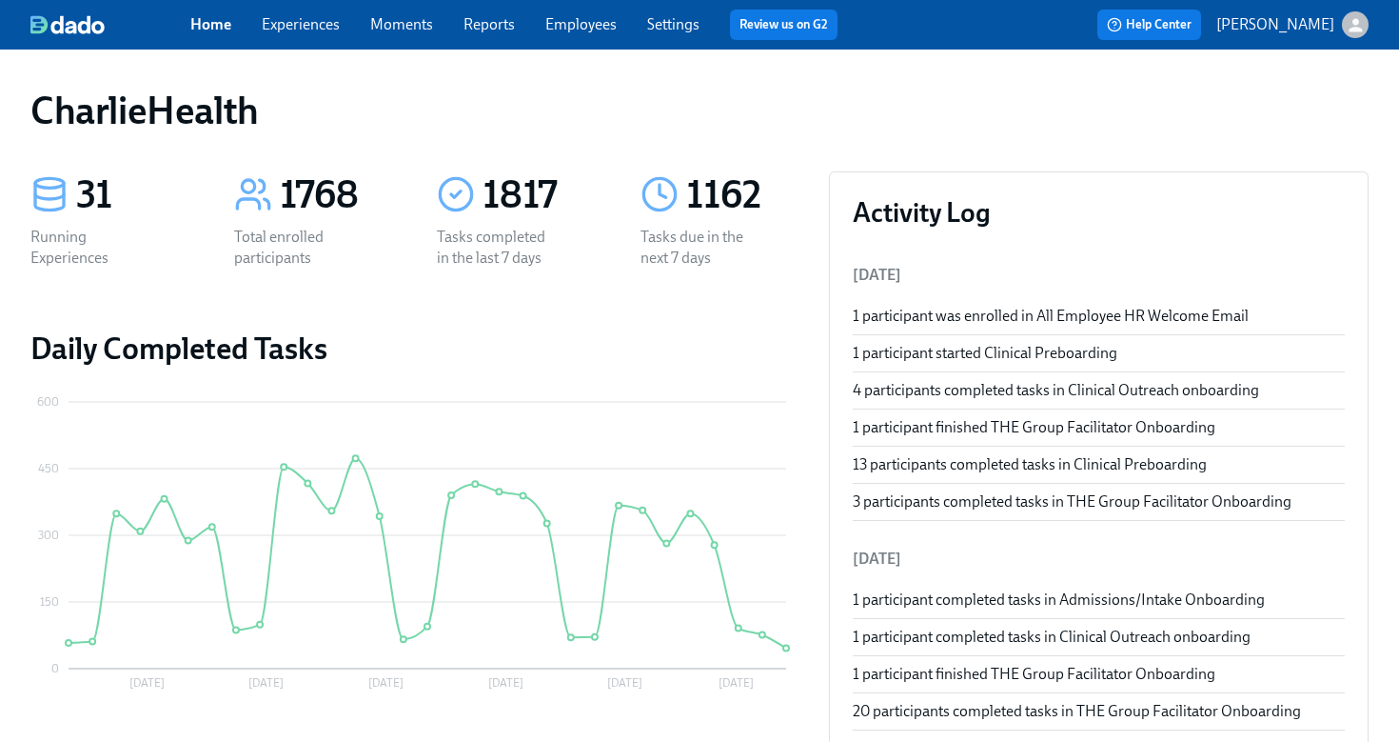
click at [603, 32] on link "Employees" at bounding box center [581, 24] width 71 height 18
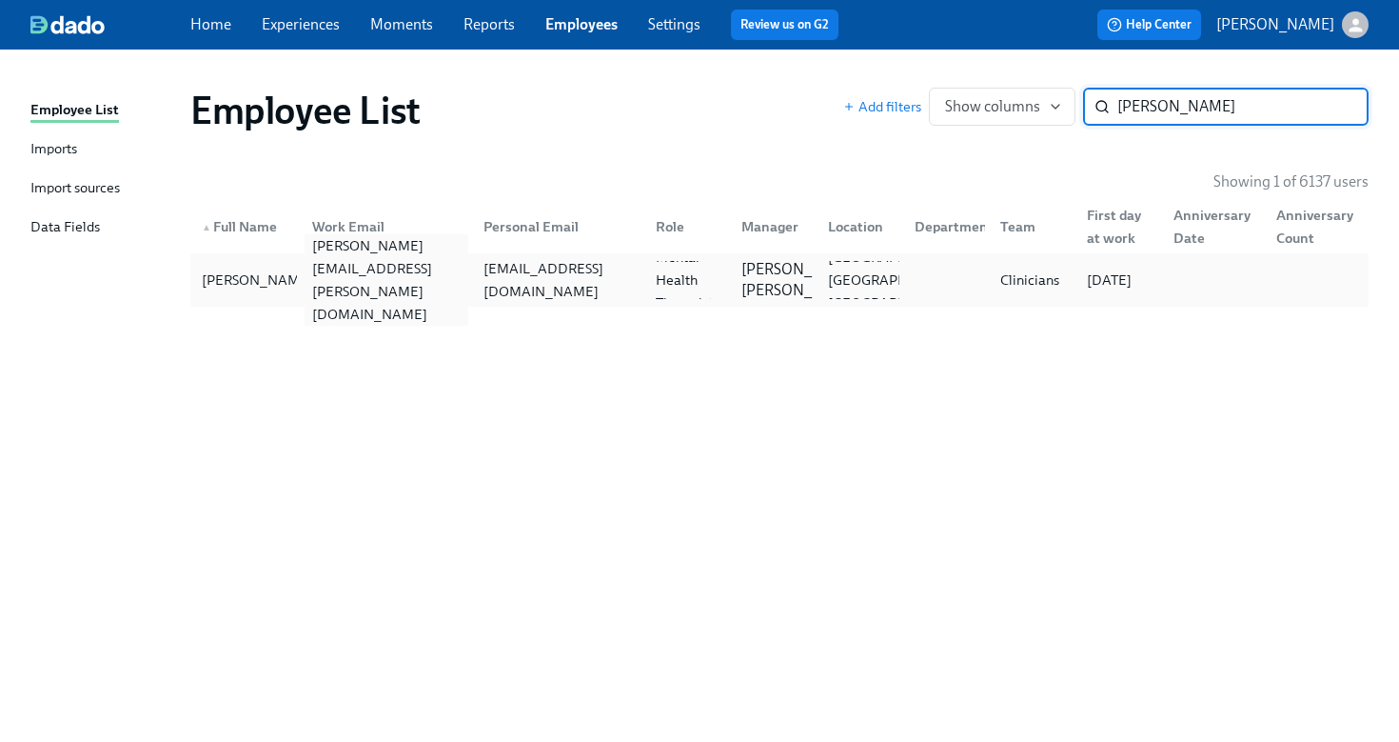
type input "[PERSON_NAME]"
click at [469, 289] on div "[PERSON_NAME][EMAIL_ADDRESS][PERSON_NAME][DOMAIN_NAME]" at bounding box center [387, 279] width 165 height 91
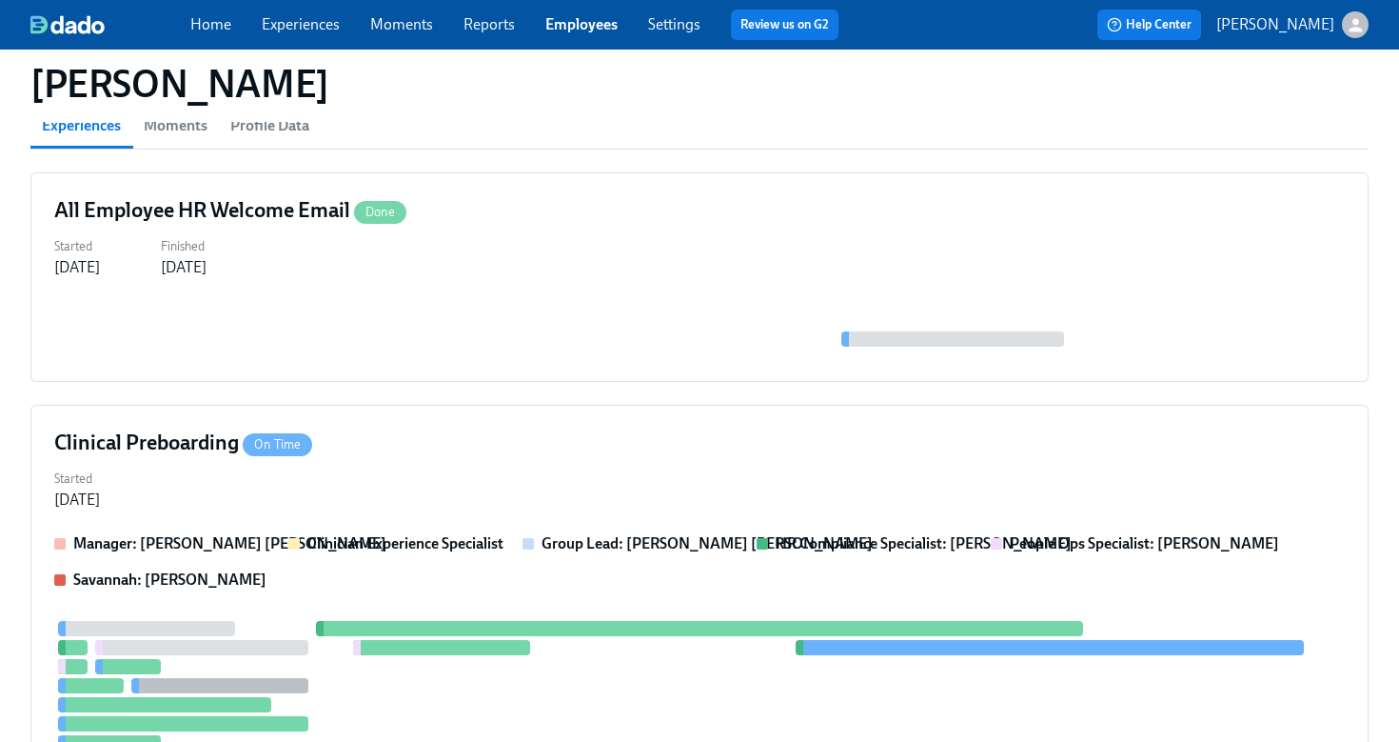
scroll to position [178, 0]
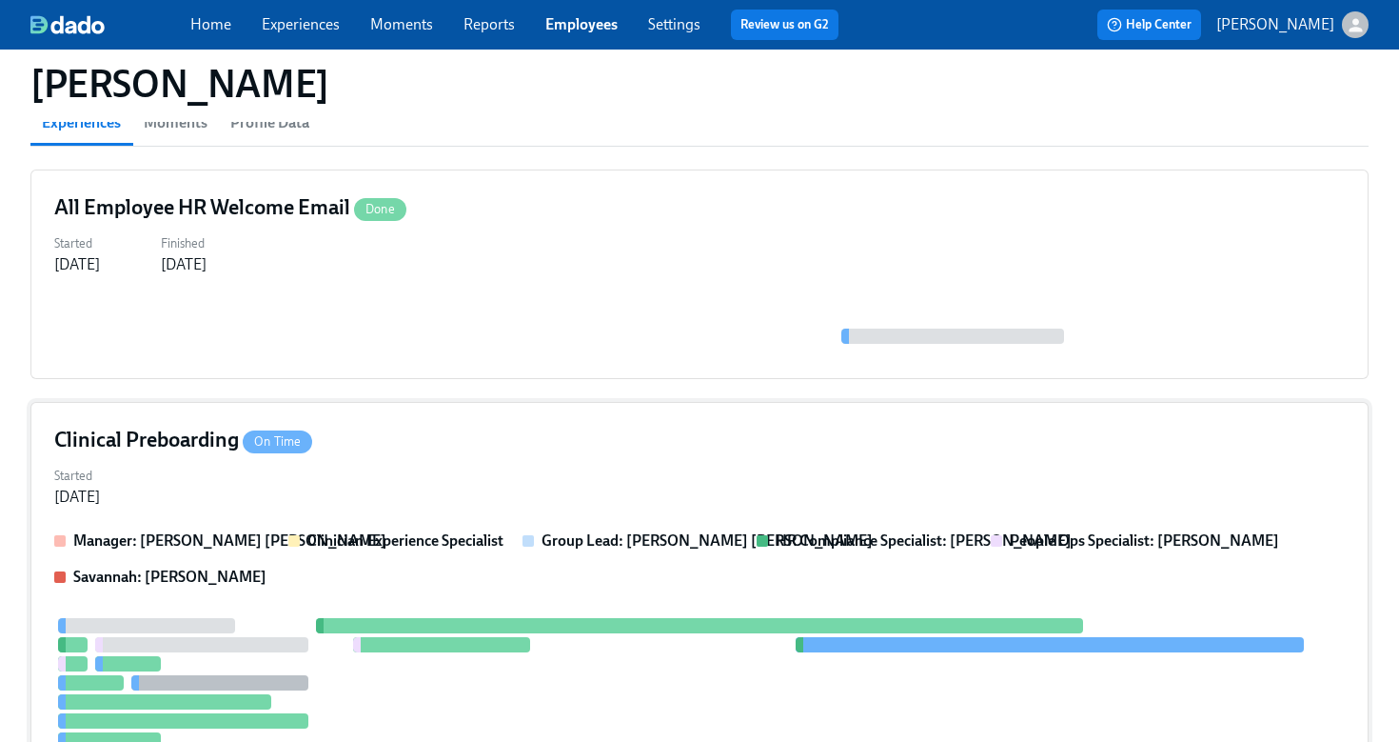
click at [526, 415] on div "Clinical Preboarding On Time Started [DATE] Manager: [PERSON_NAME] [PERSON_NAME…" at bounding box center [699, 667] width 1339 height 531
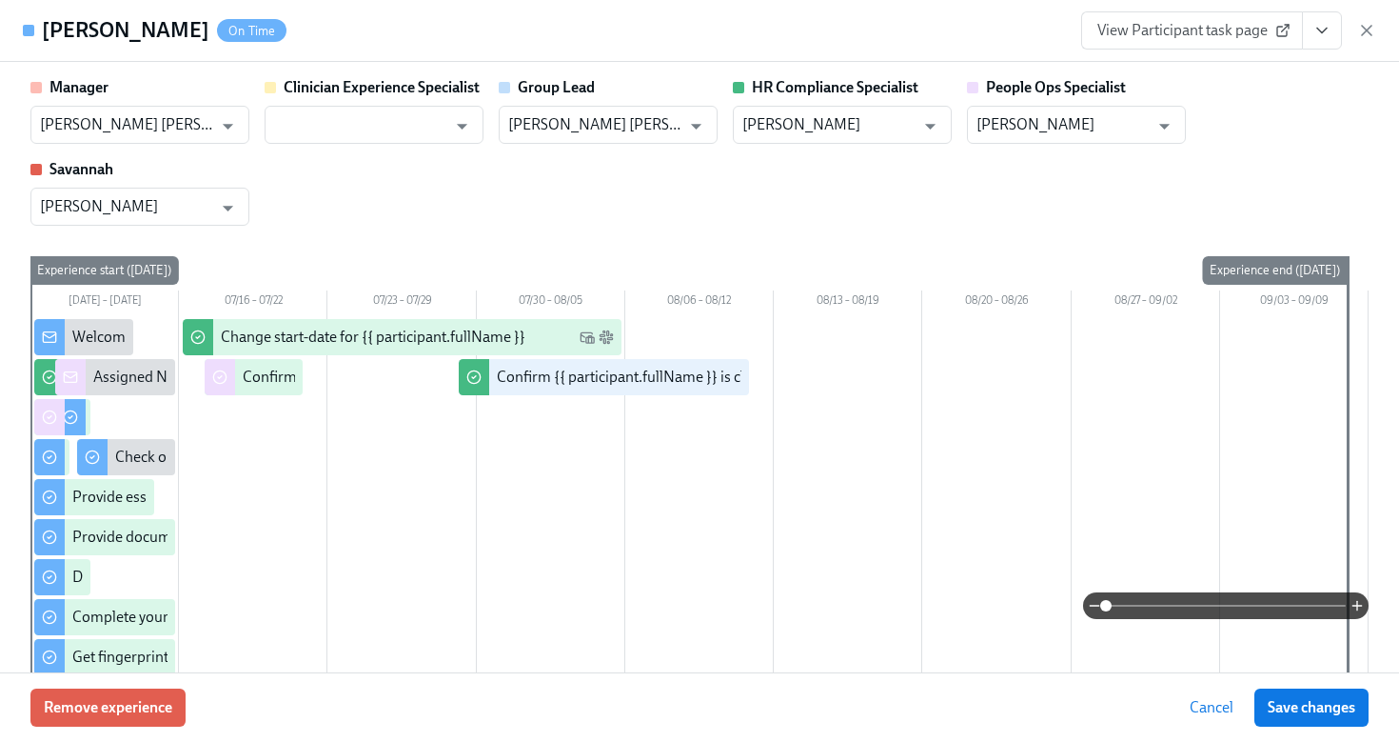
click at [1321, 37] on icon "View task page" at bounding box center [1322, 30] width 19 height 19
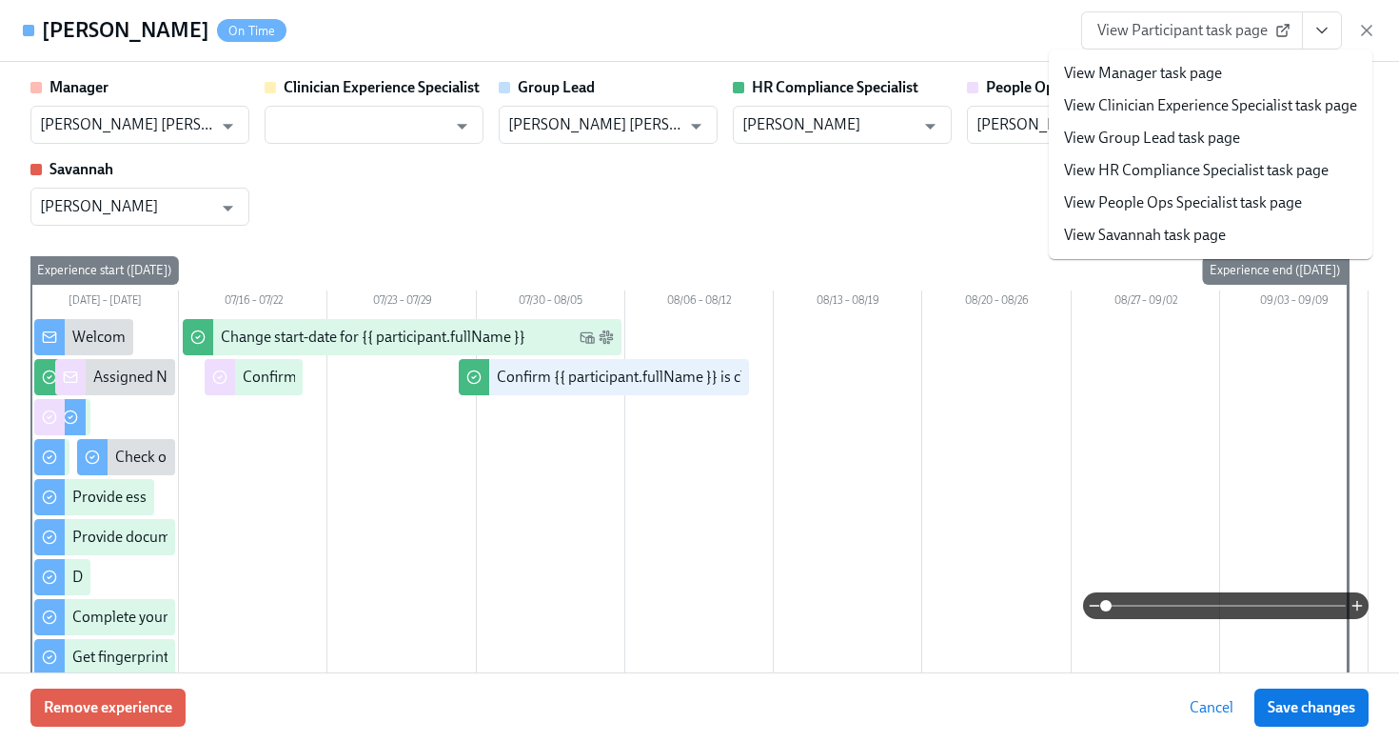
click at [934, 26] on div "[PERSON_NAME] On Time View Participant task page View Manager task page View Cl…" at bounding box center [699, 31] width 1399 height 62
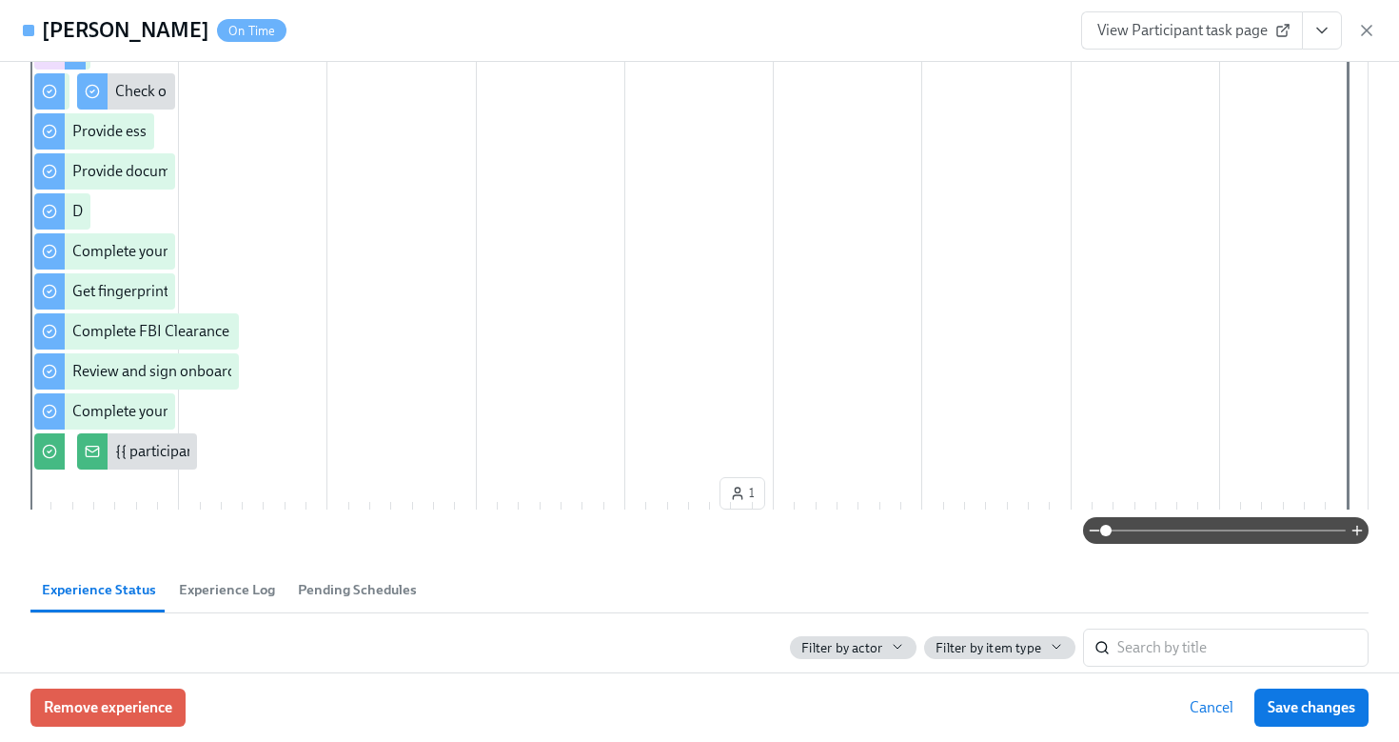
scroll to position [173, 0]
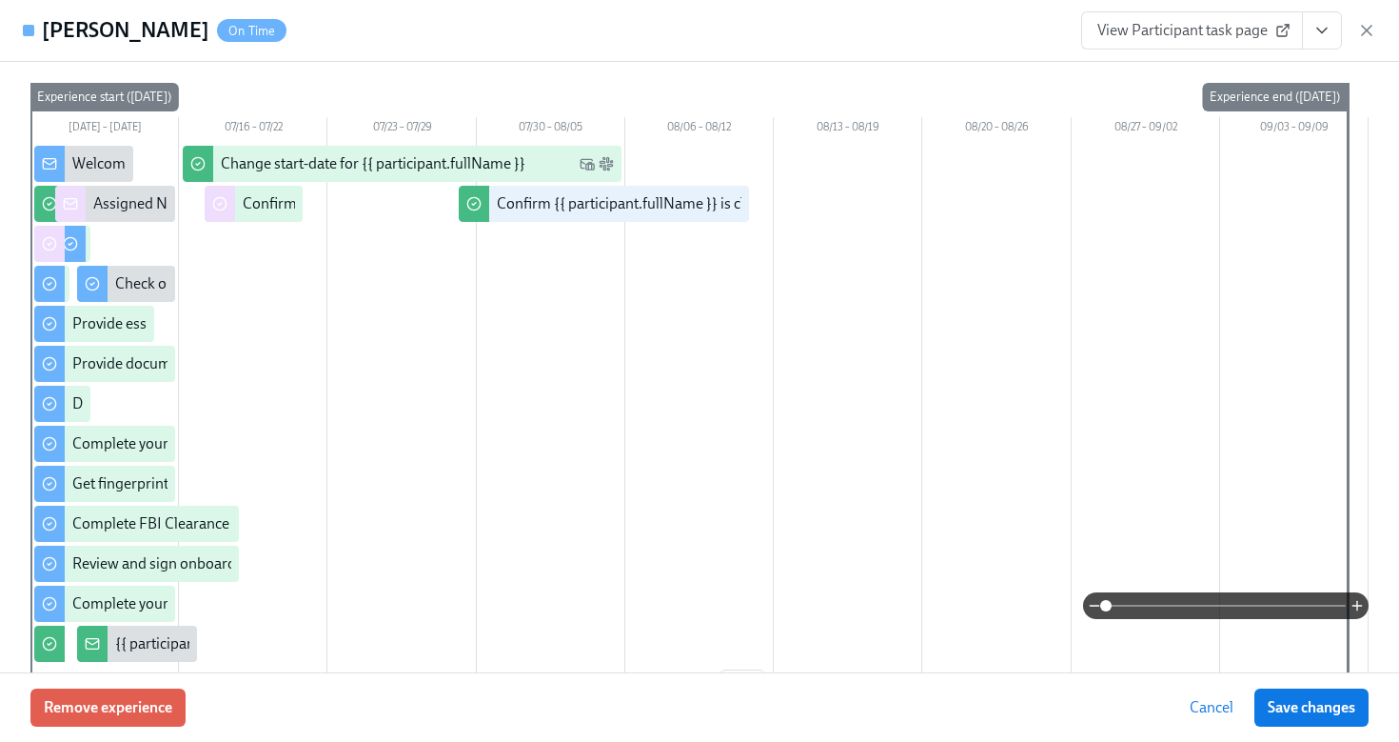
click at [1323, 39] on icon "View task page" at bounding box center [1322, 30] width 19 height 19
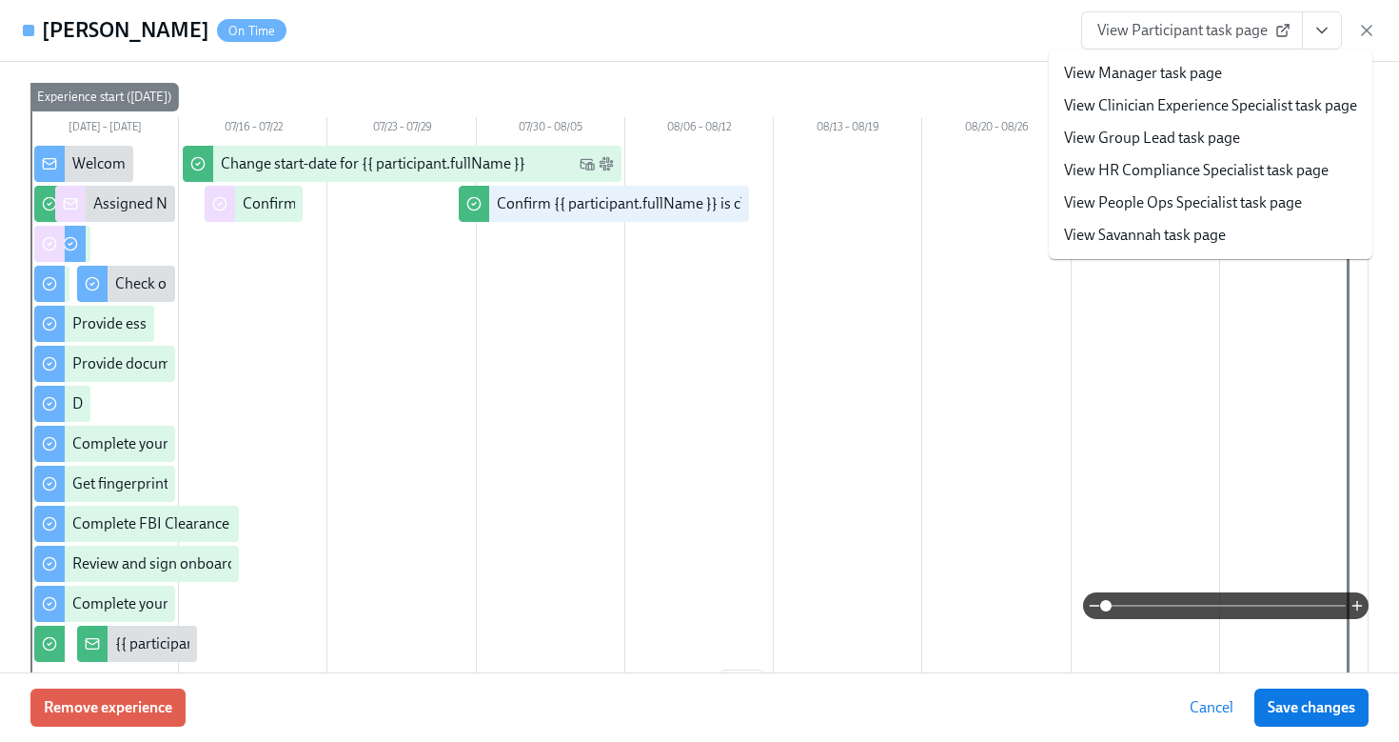
click at [1267, 172] on link "View HR Compliance Specialist task page" at bounding box center [1196, 170] width 265 height 21
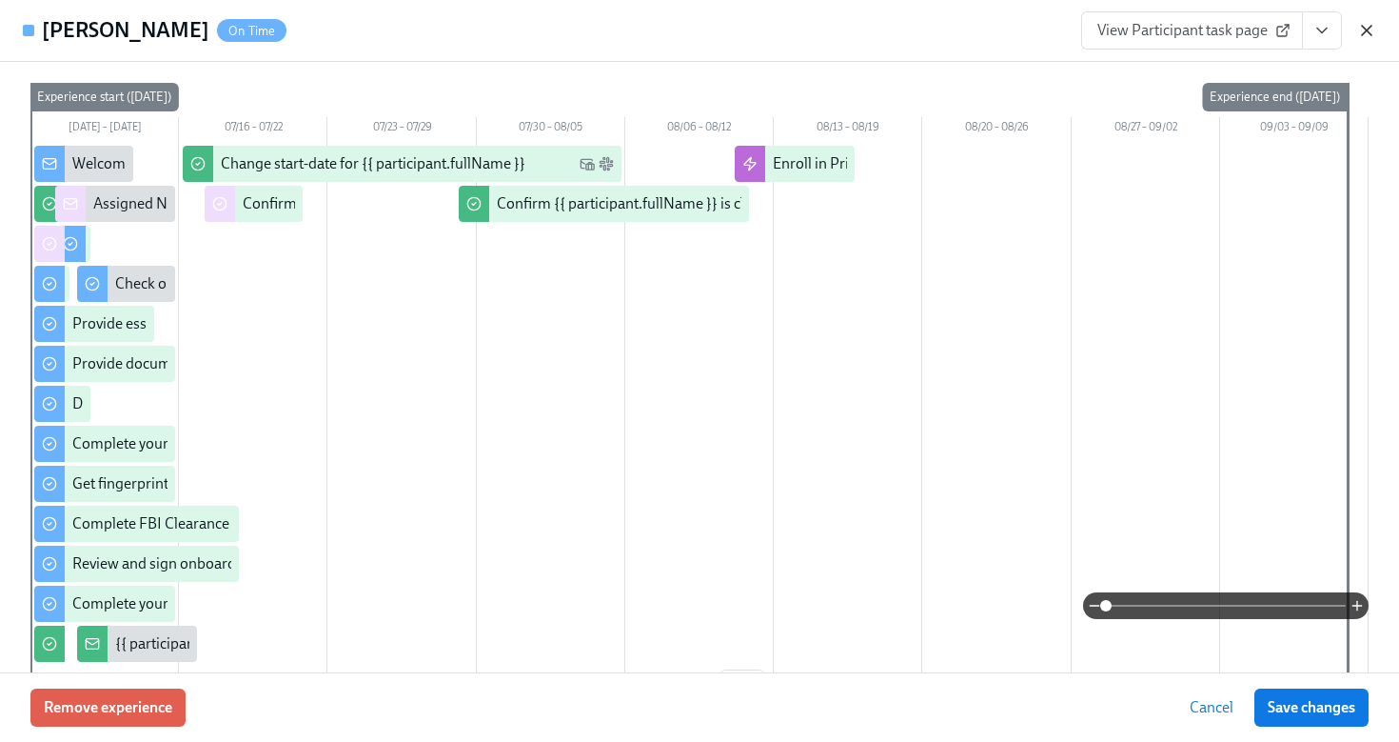
click at [1371, 31] on icon "button" at bounding box center [1367, 30] width 19 height 19
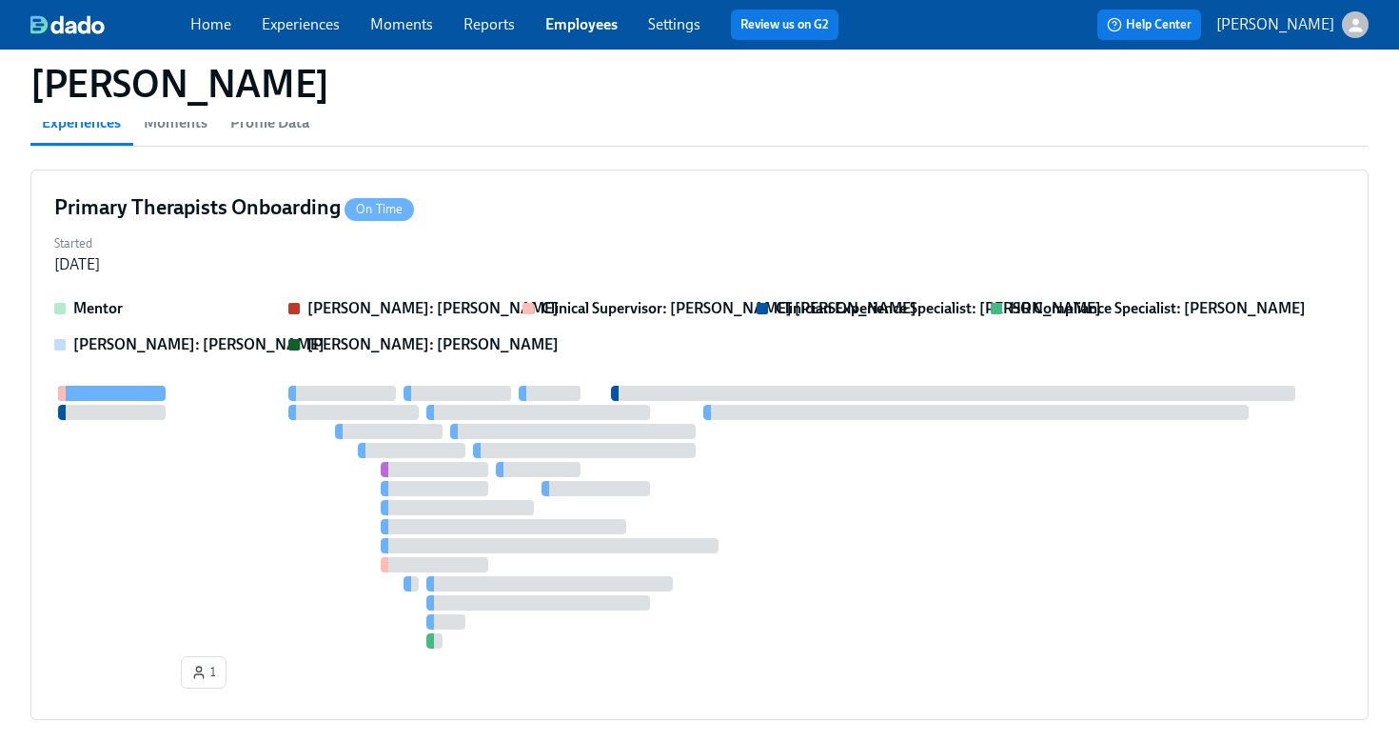
click at [579, 35] on div "Home Experiences Moments Reports Employees Settings Review us on G2" at bounding box center [522, 25] width 664 height 30
click at [582, 27] on link "Employees" at bounding box center [582, 24] width 72 height 18
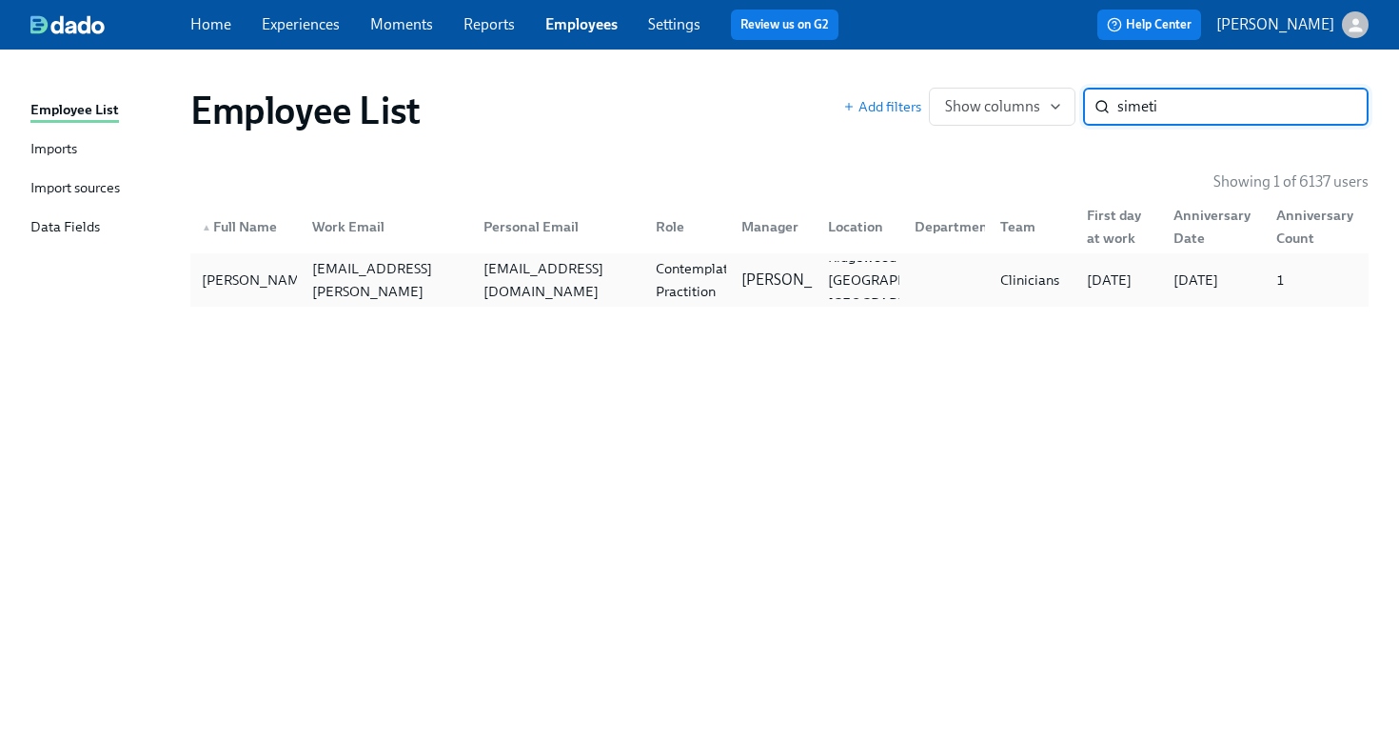
type input "simeti"
click at [585, 273] on div "[EMAIL_ADDRESS][DOMAIN_NAME]" at bounding box center [558, 280] width 165 height 46
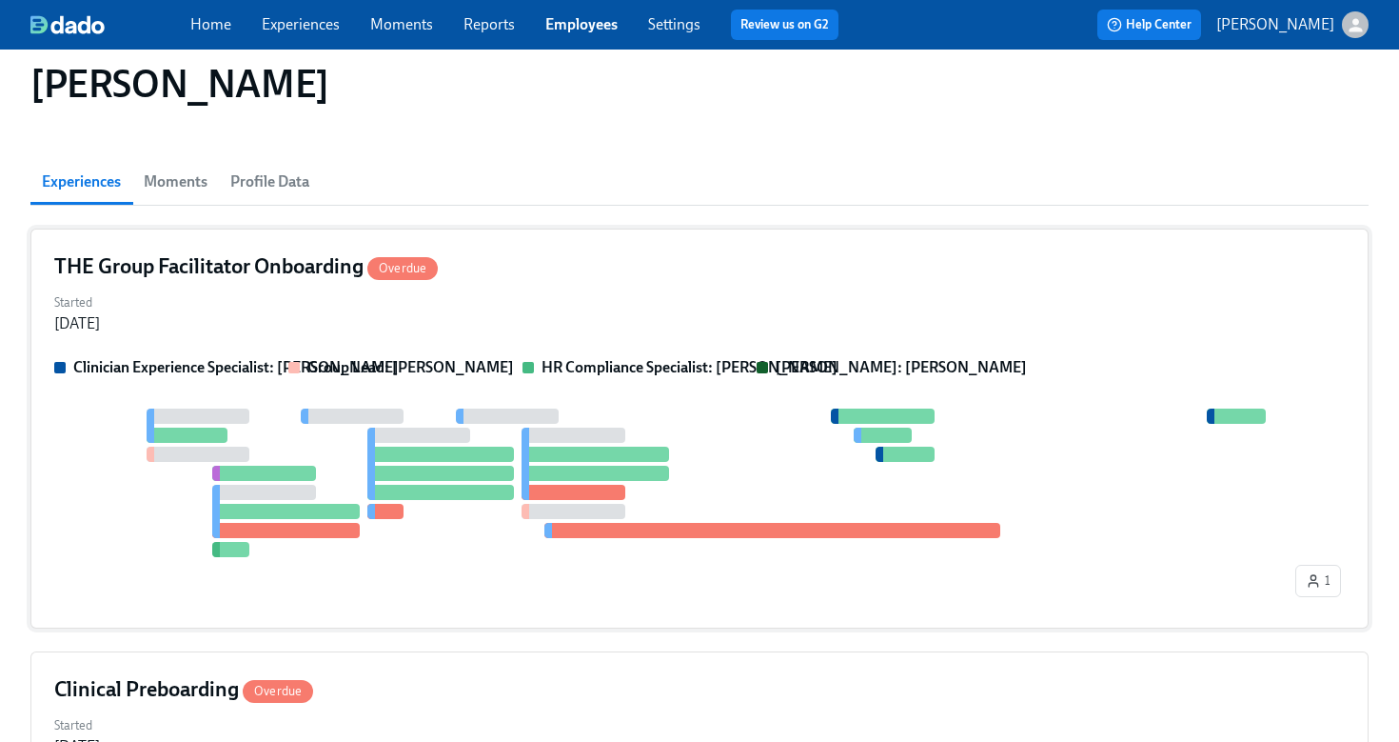
scroll to position [197, 0]
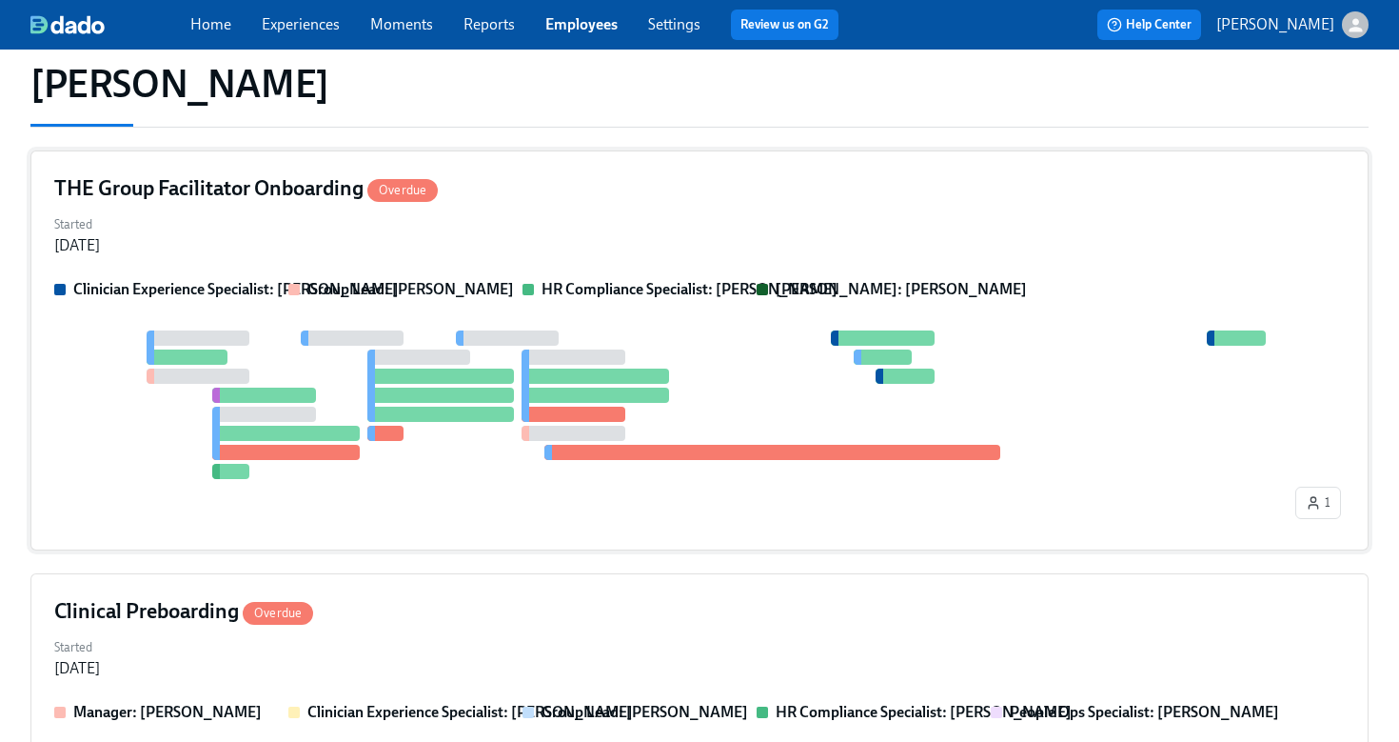
click at [676, 476] on div at bounding box center [673, 404] width 1238 height 149
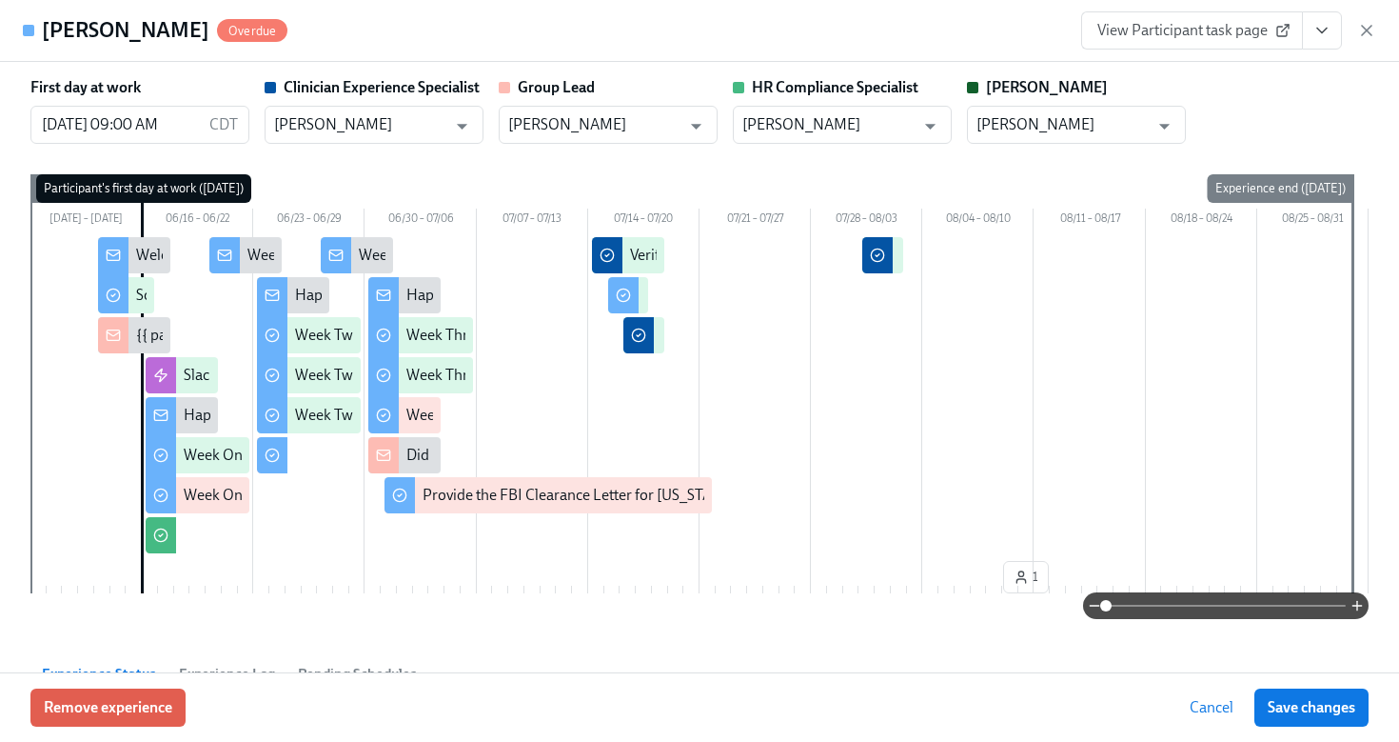
click at [1333, 35] on button "View task page" at bounding box center [1322, 30] width 40 height 38
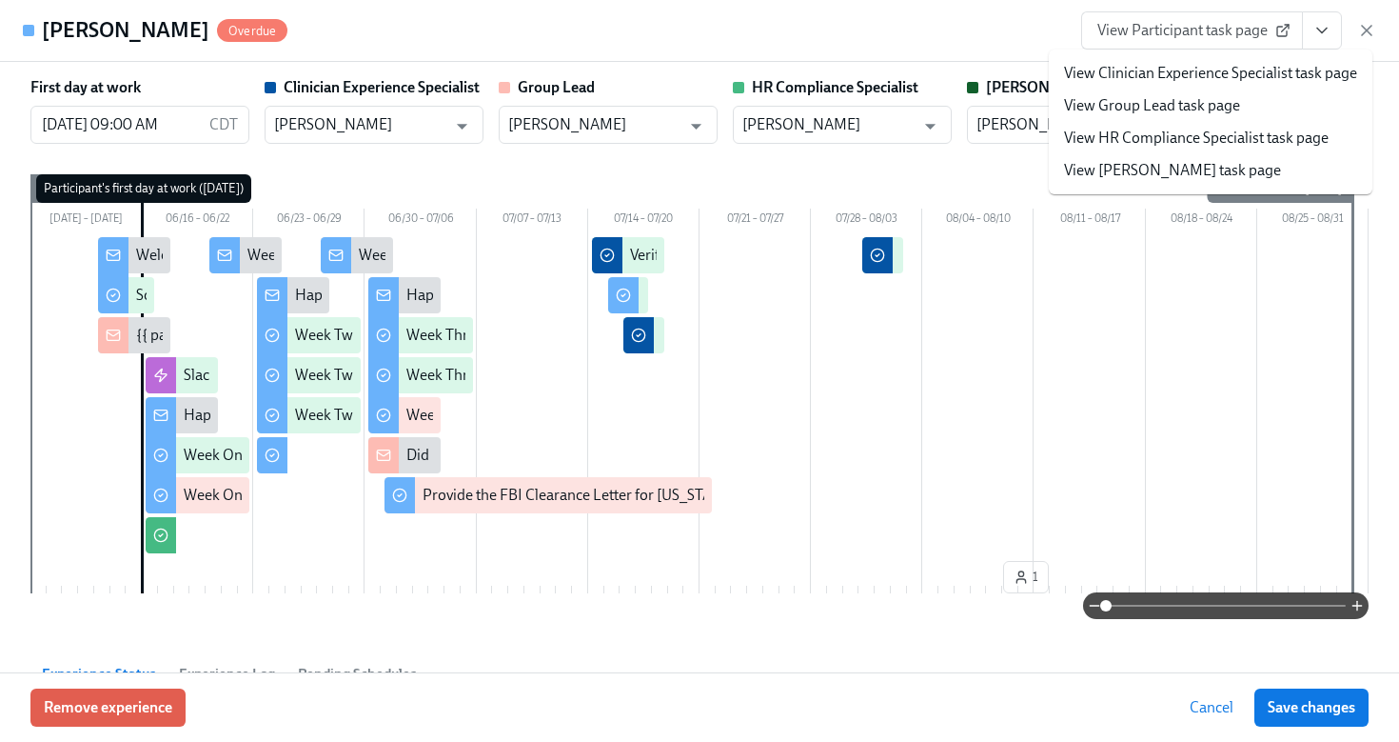
click at [1240, 136] on link "View HR Compliance Specialist task page" at bounding box center [1196, 138] width 265 height 21
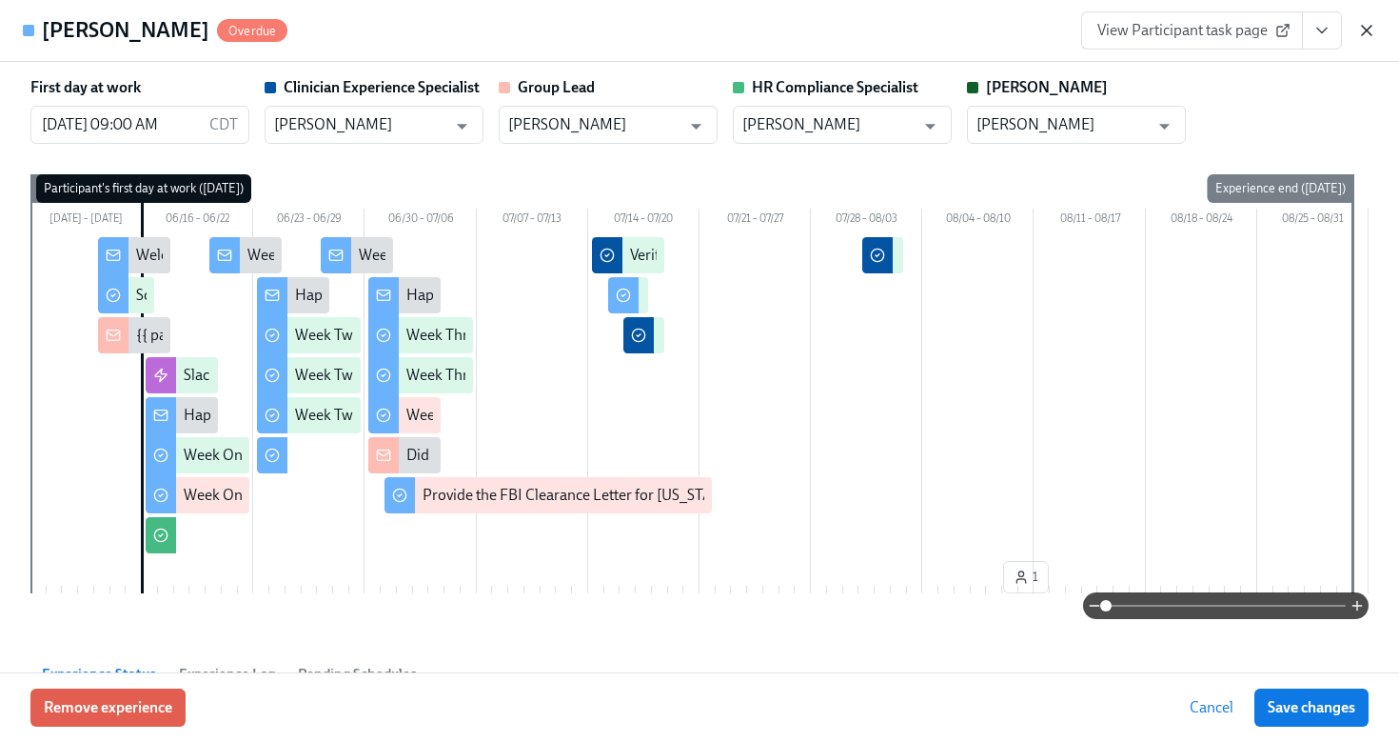
click at [1369, 34] on icon "button" at bounding box center [1367, 30] width 19 height 19
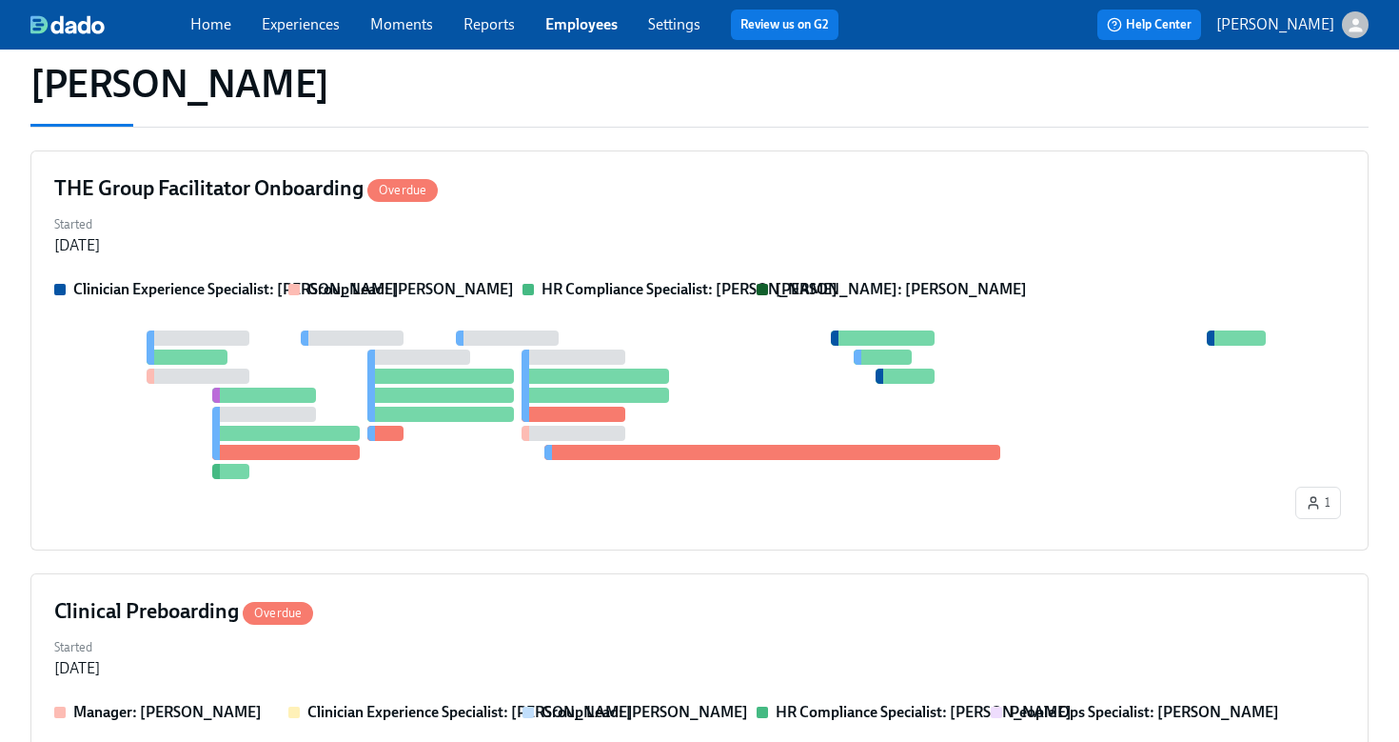
click at [604, 18] on link "Employees" at bounding box center [582, 24] width 72 height 18
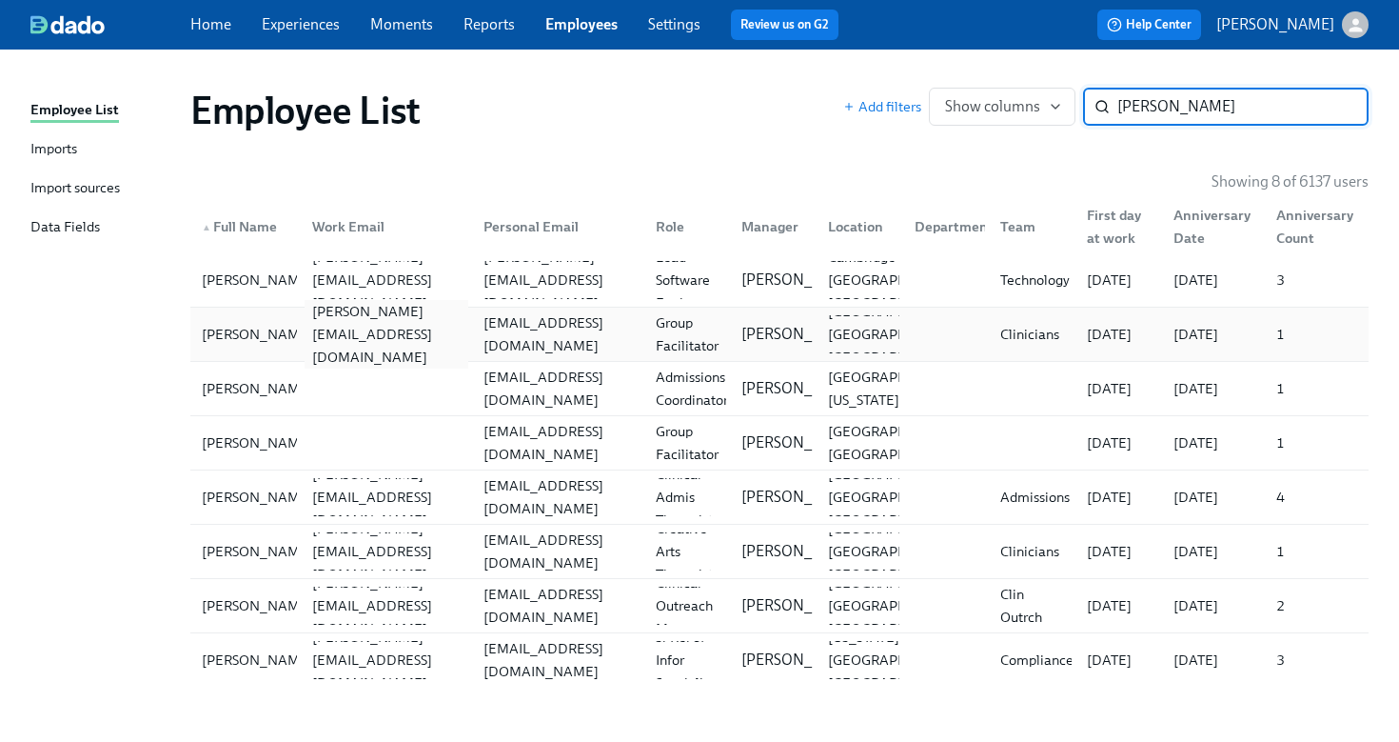
type input "[PERSON_NAME]"
click at [299, 336] on div "[PERSON_NAME][EMAIL_ADDRESS][DOMAIN_NAME]" at bounding box center [383, 334] width 172 height 38
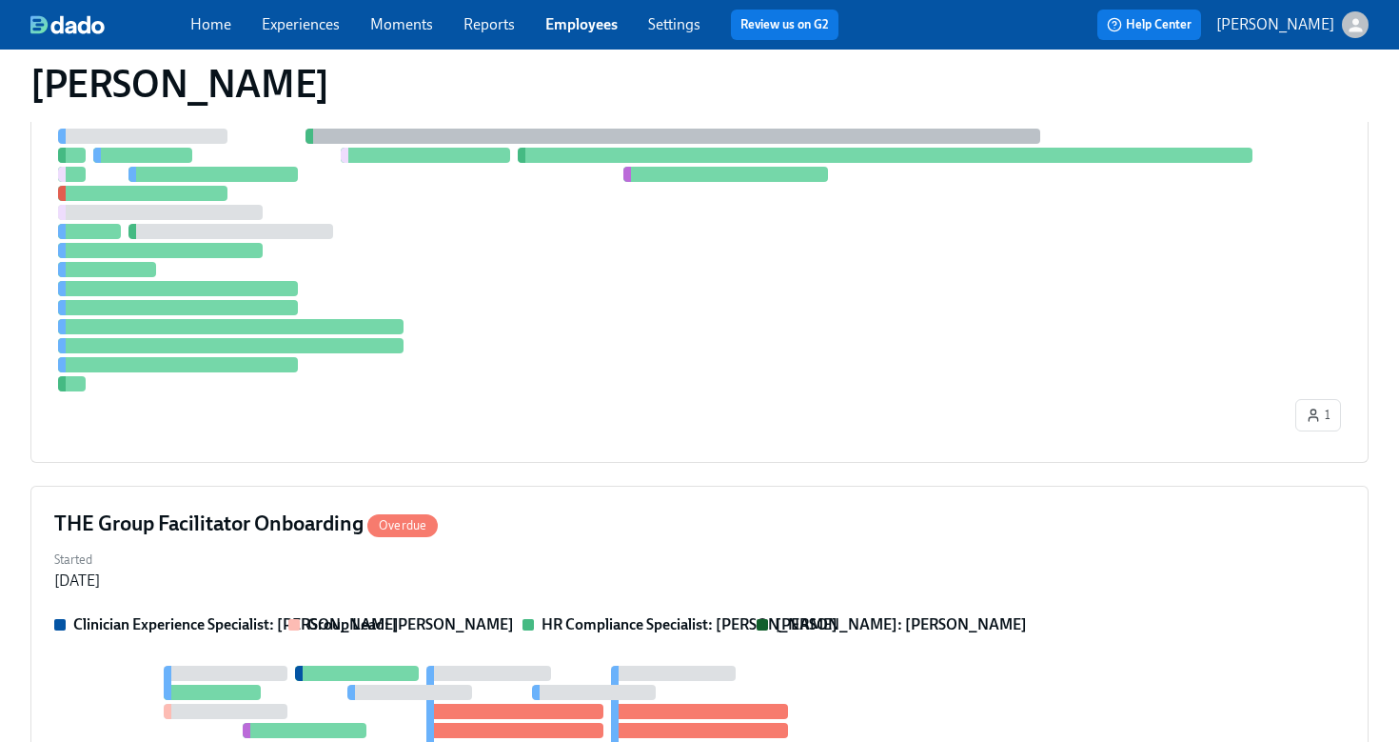
scroll to position [437, 0]
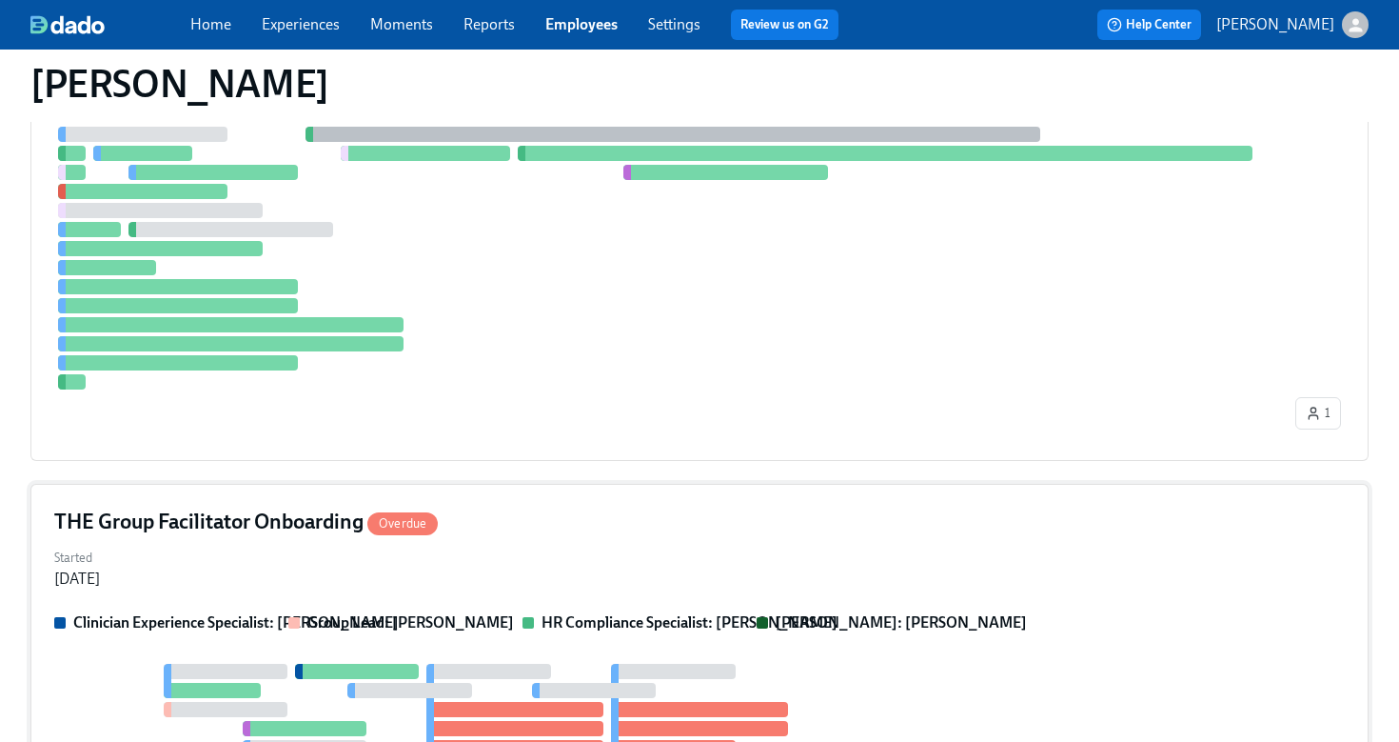
click at [502, 530] on div "THE Group Facilitator Onboarding Overdue" at bounding box center [699, 521] width 1291 height 29
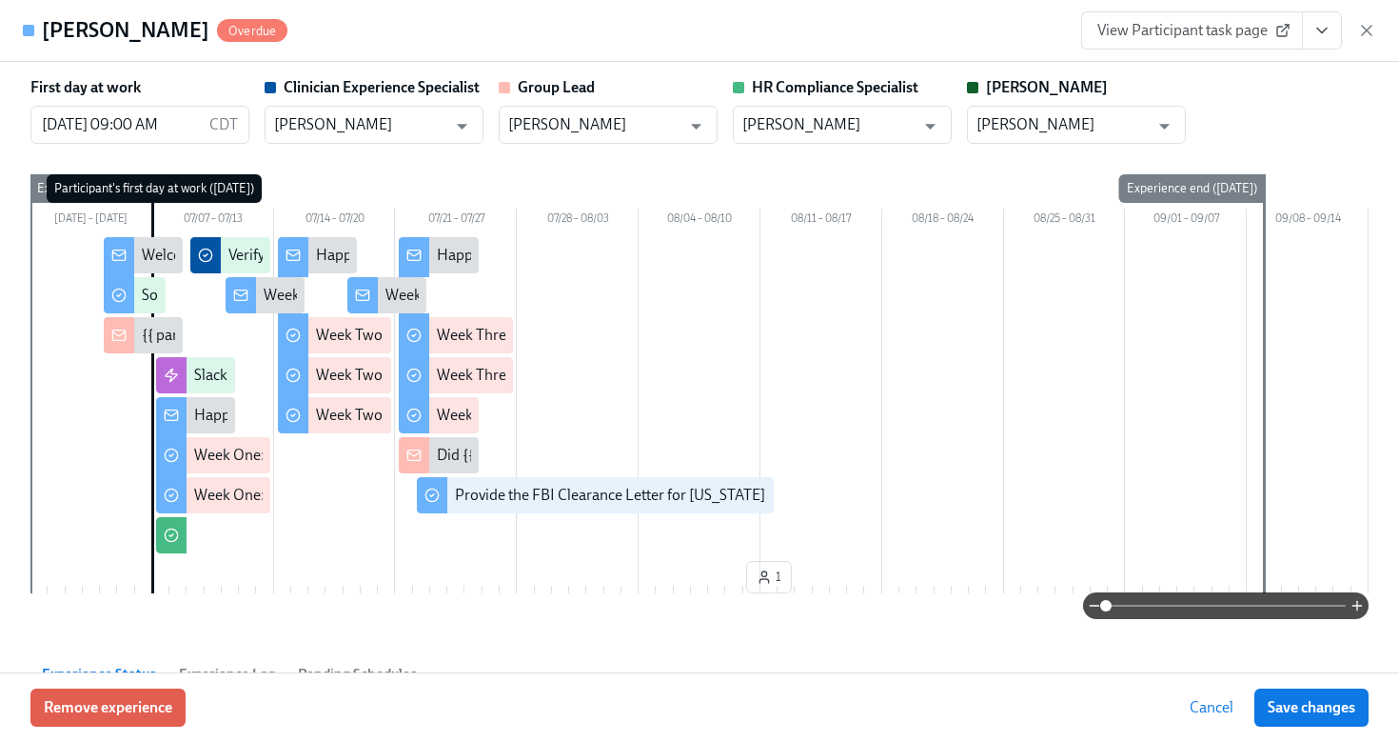
click at [1321, 38] on icon "View task page" at bounding box center [1322, 30] width 19 height 19
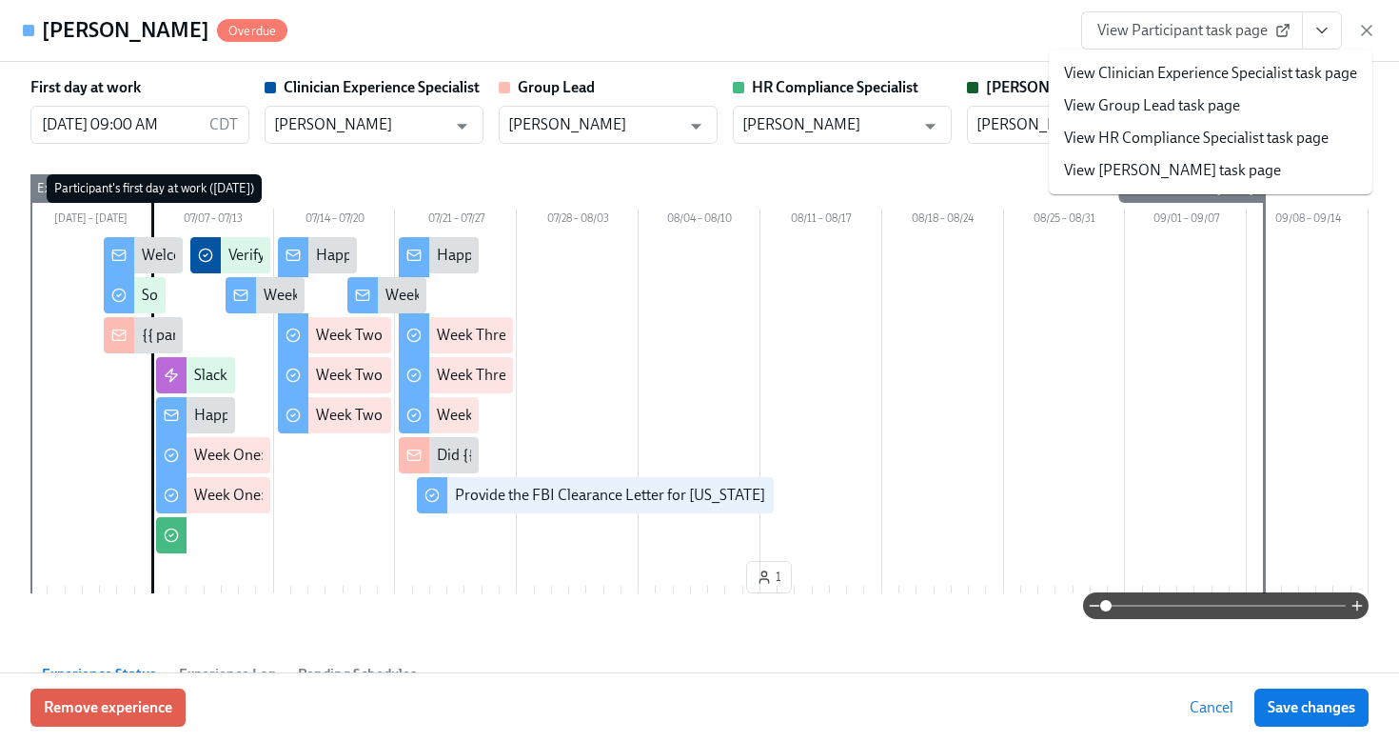
click at [1146, 134] on link "View HR Compliance Specialist task page" at bounding box center [1196, 138] width 265 height 21
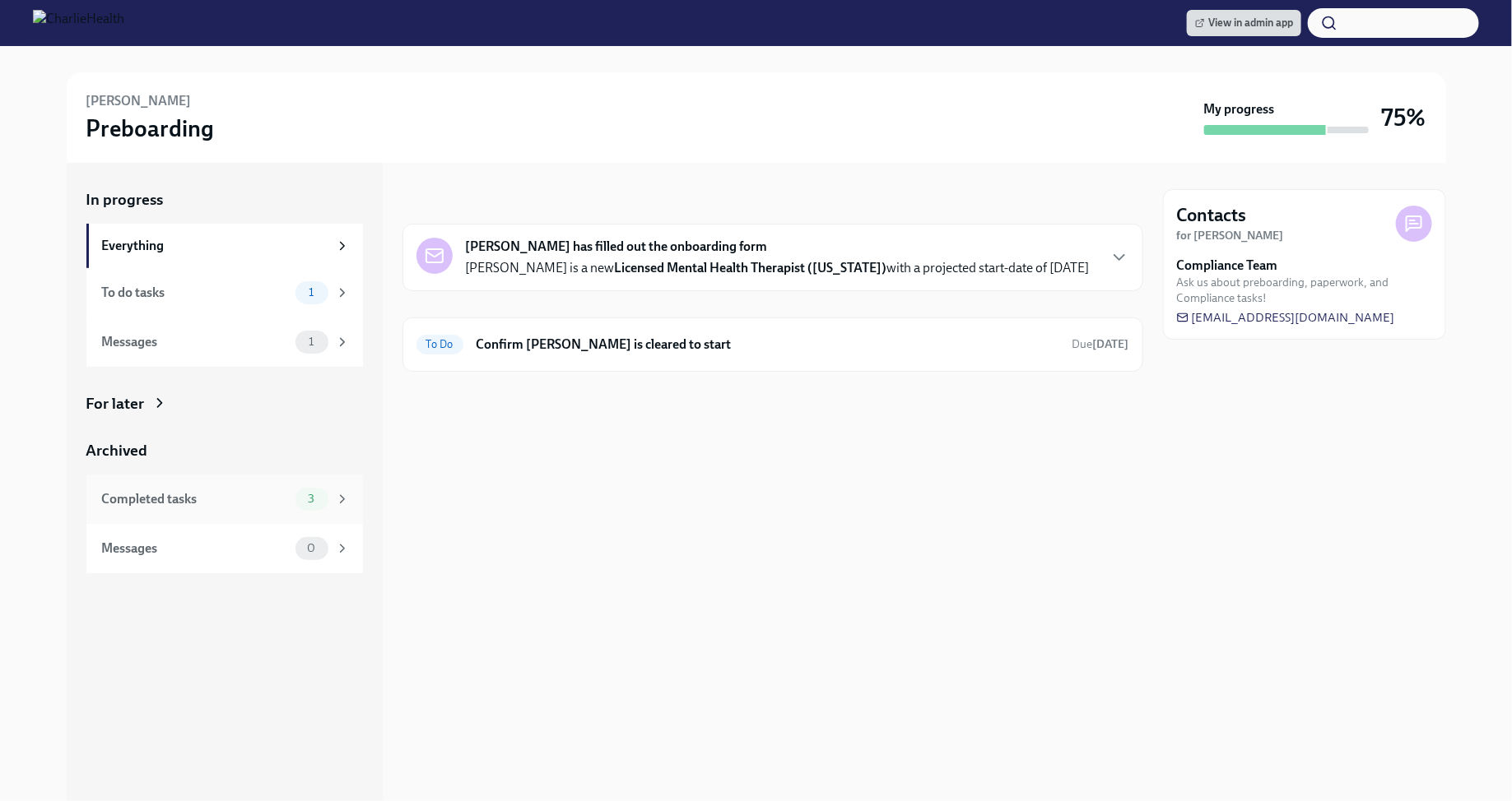
click at [339, 495] on icon at bounding box center [341, 499] width 15 height 15
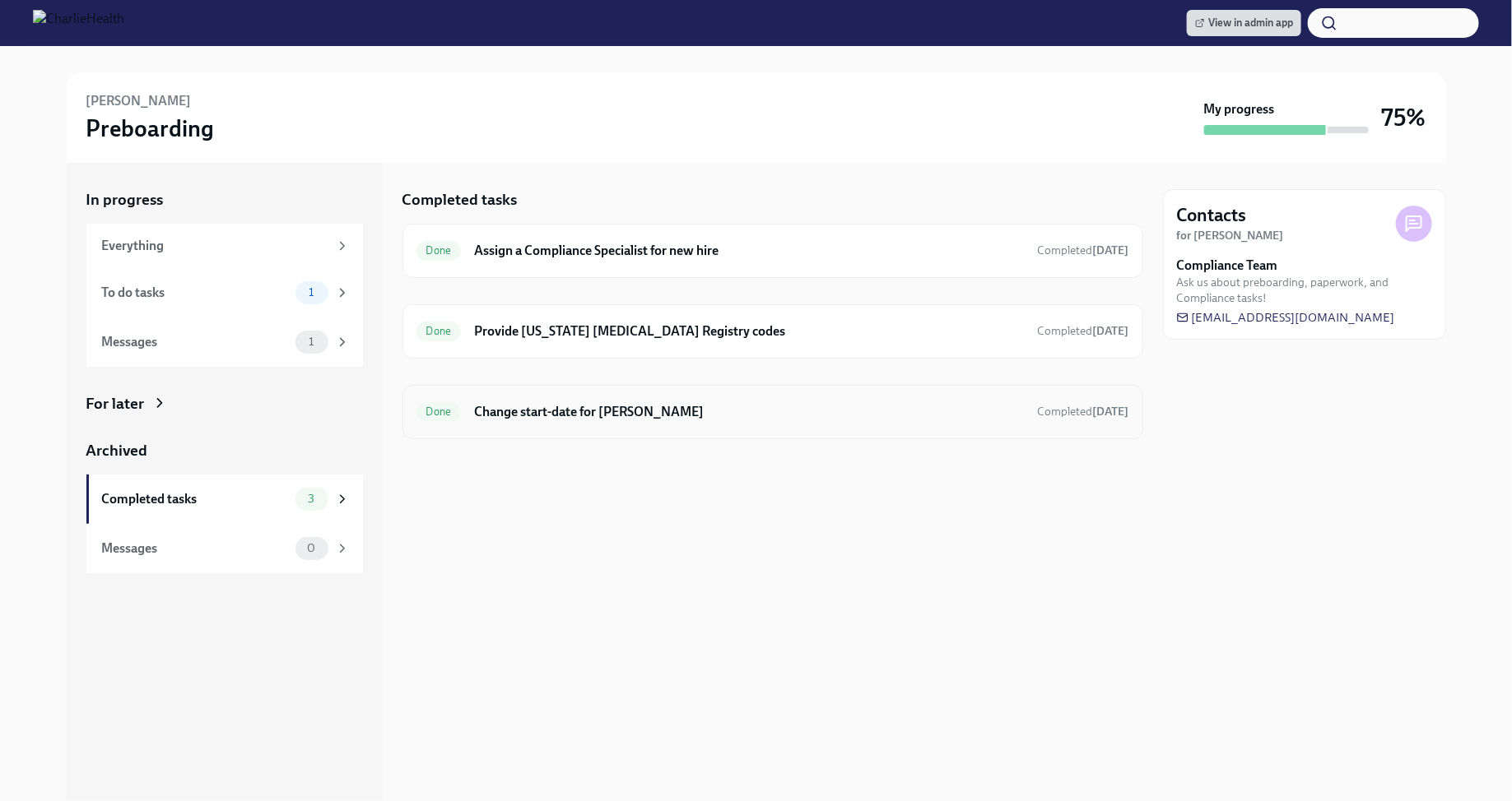
click at [579, 408] on h6 "Change start-date for [PERSON_NAME]" at bounding box center [749, 411] width 550 height 18
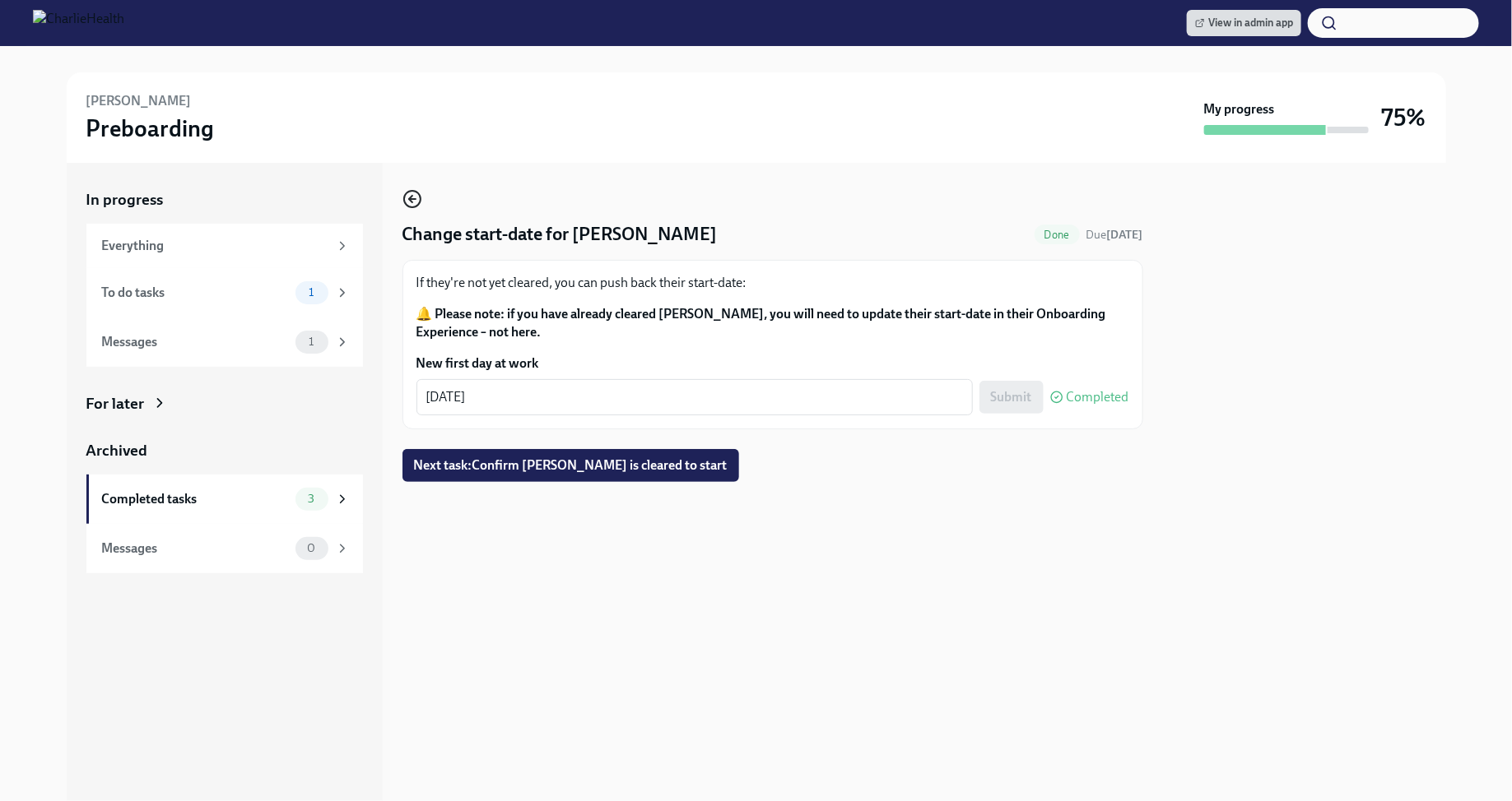
click at [409, 207] on circle "button" at bounding box center [411, 199] width 16 height 16
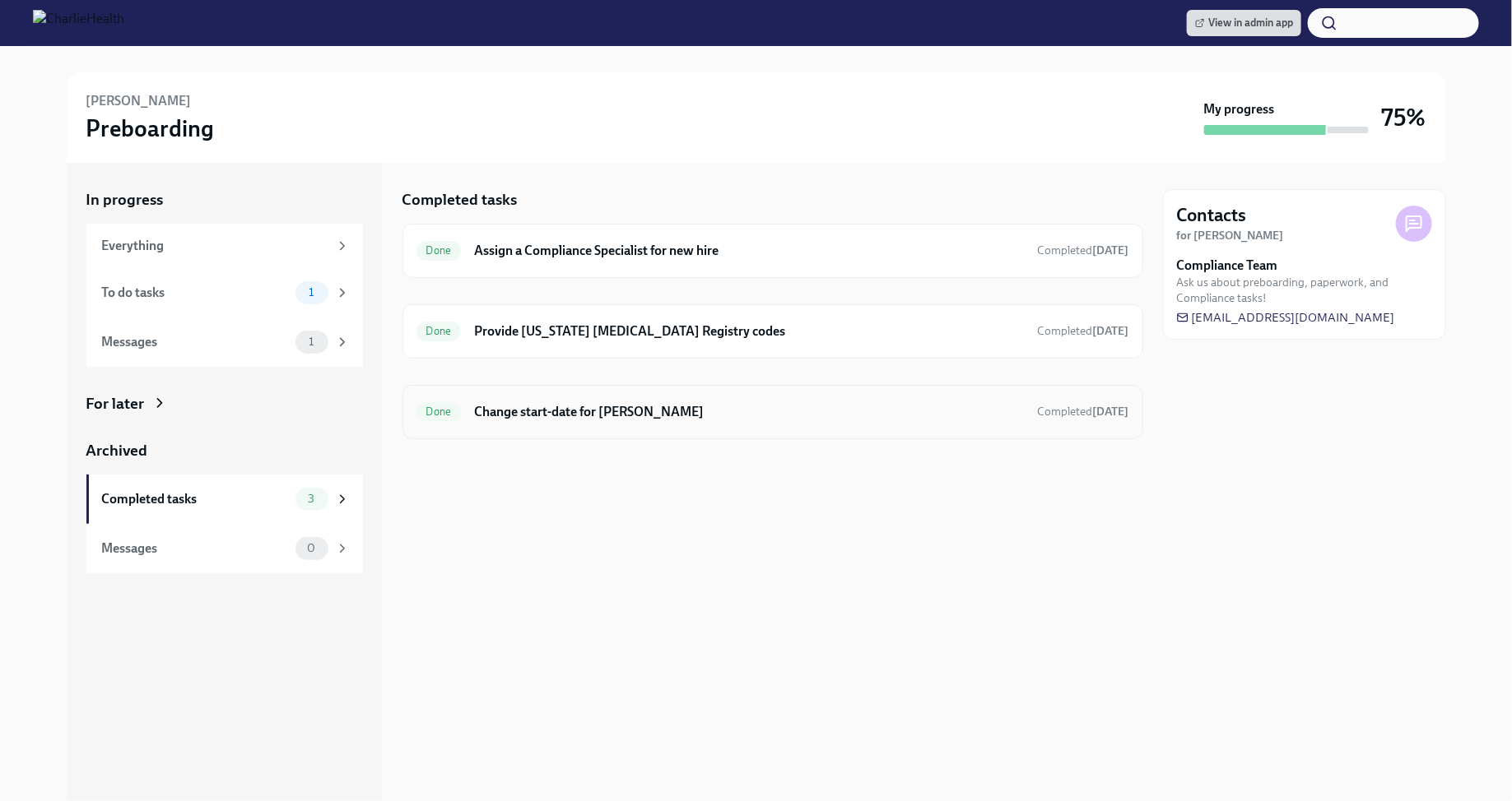
click at [612, 410] on h6 "Change start-date for [PERSON_NAME]" at bounding box center [749, 411] width 550 height 18
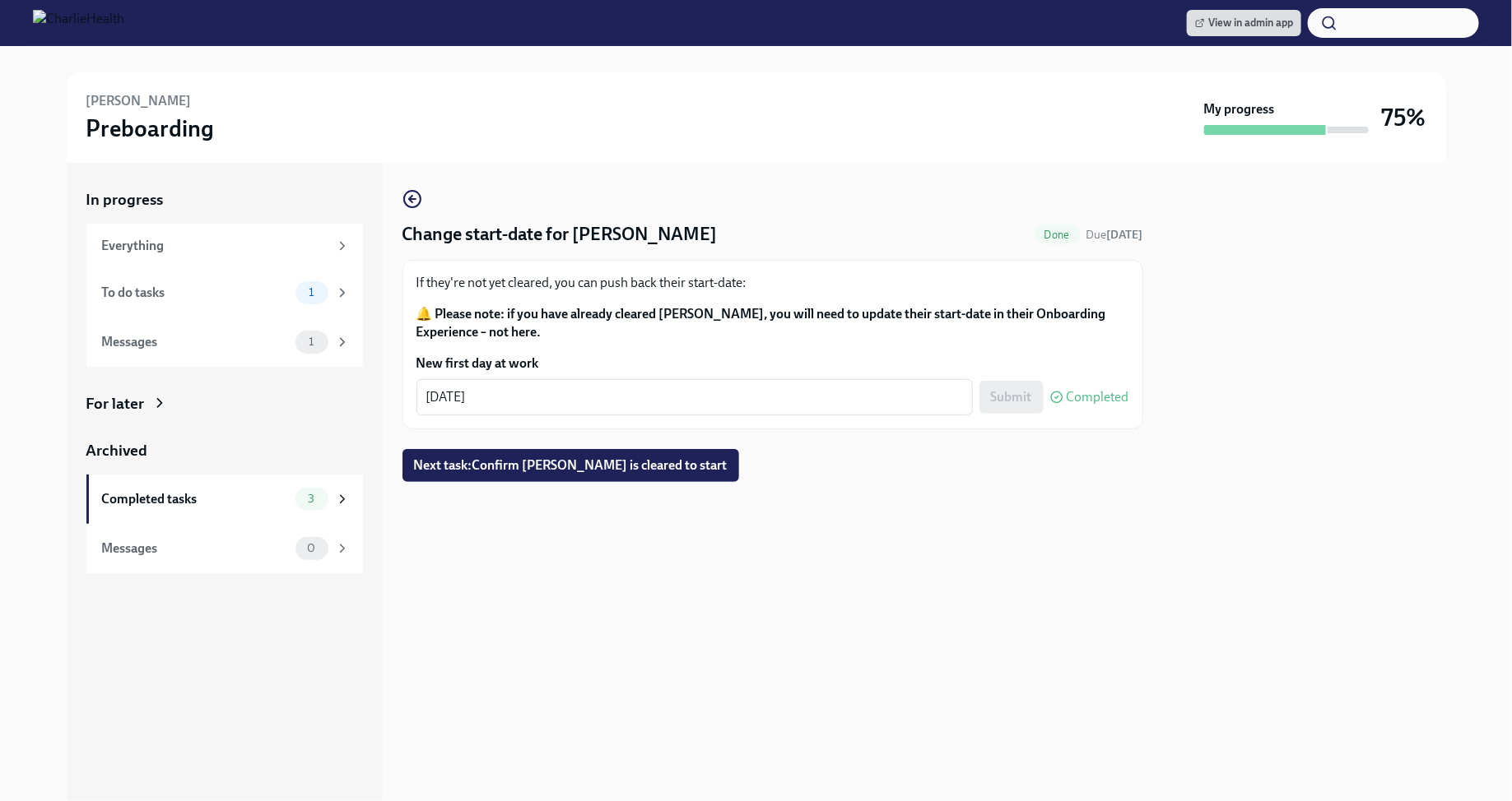
click at [861, 570] on div "Change start-date for Michelle Arispe Done Due 5 days ago If they're not yet cl…" at bounding box center [773, 482] width 741 height 639
click at [129, 393] on div "For later" at bounding box center [116, 404] width 59 height 22
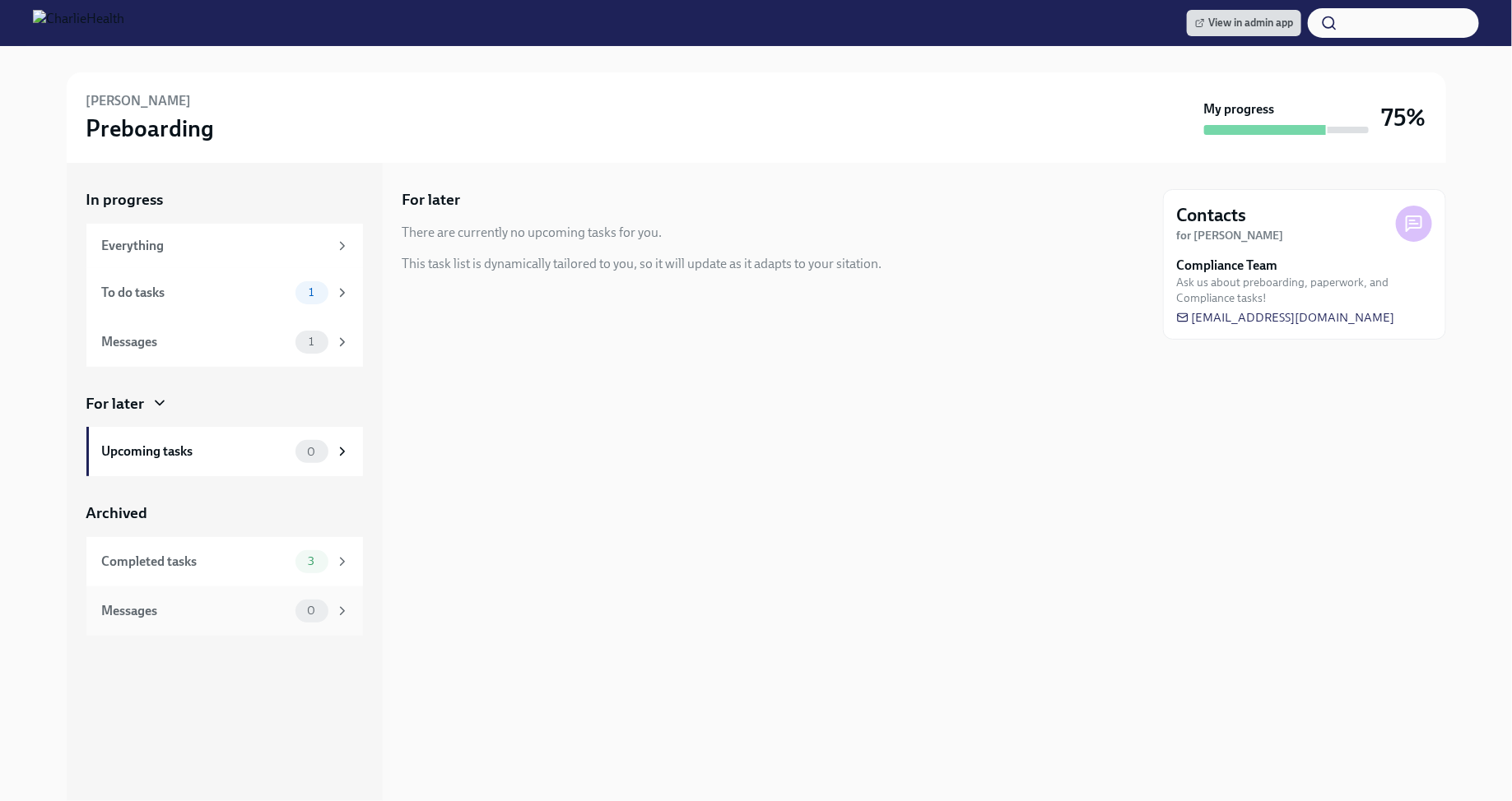
click at [239, 566] on div "Completed tasks" at bounding box center [195, 562] width 187 height 18
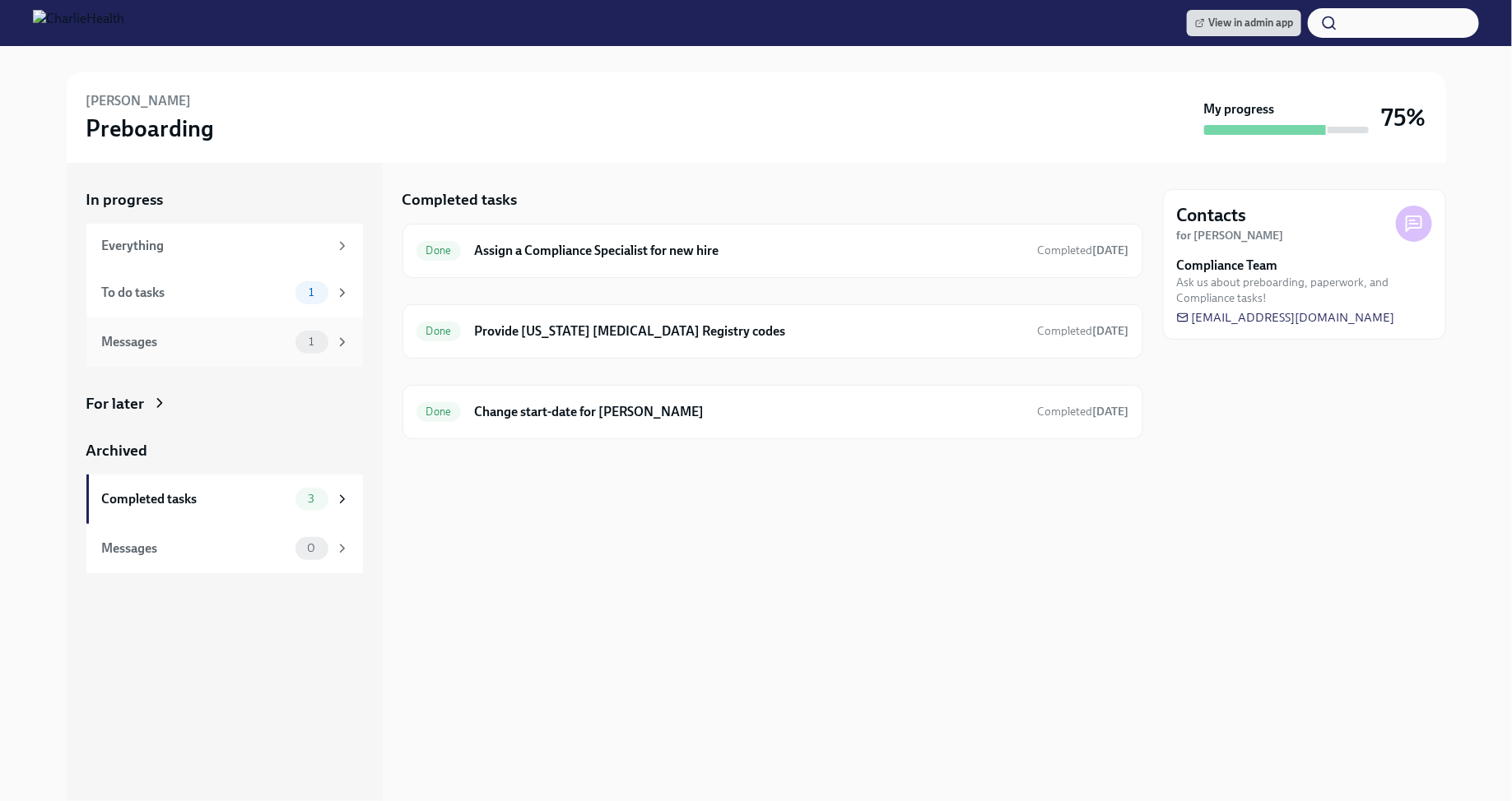
click at [335, 347] on icon at bounding box center [341, 341] width 15 height 15
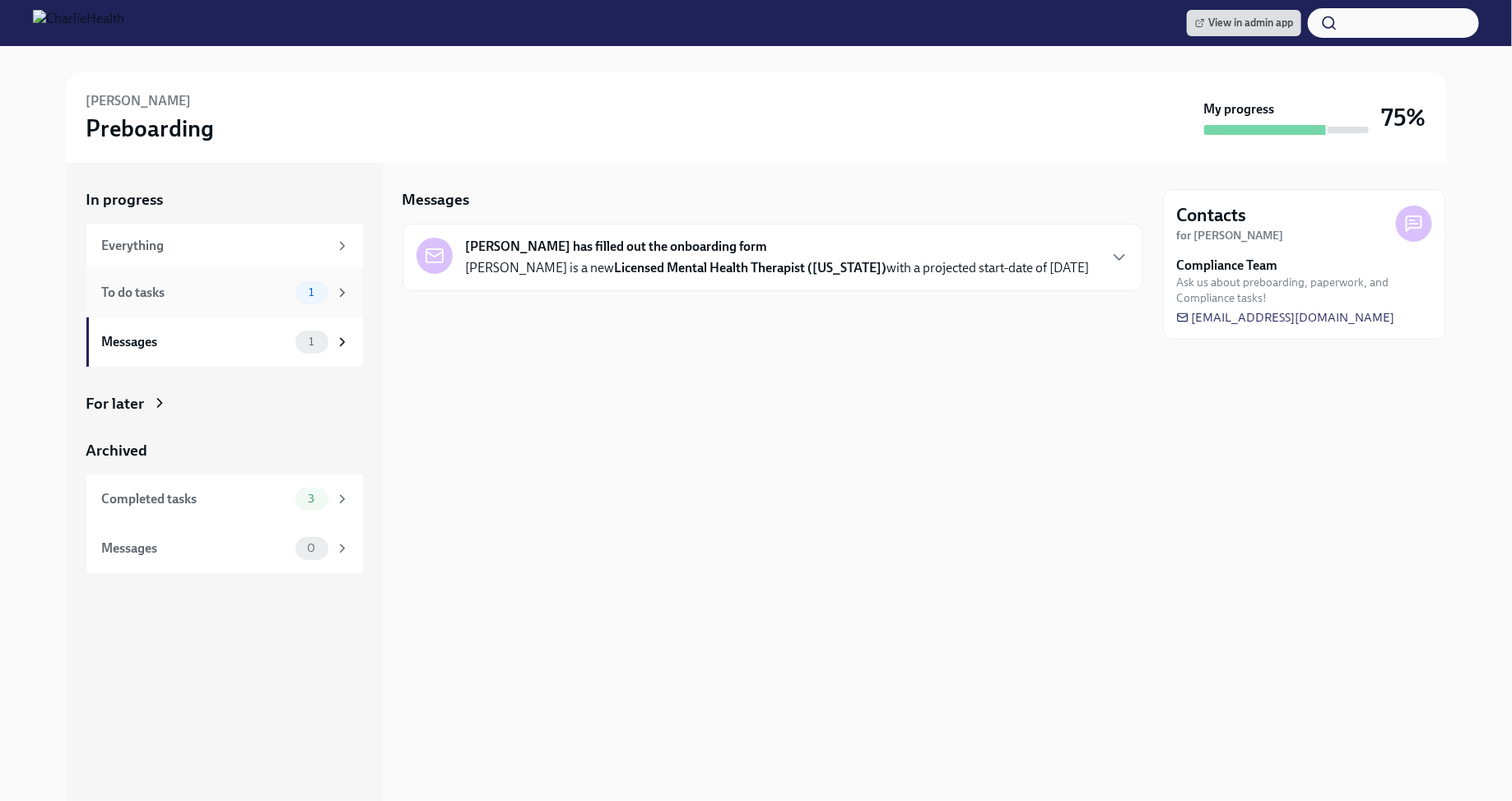
click at [318, 289] on span "1" at bounding box center [311, 292] width 25 height 12
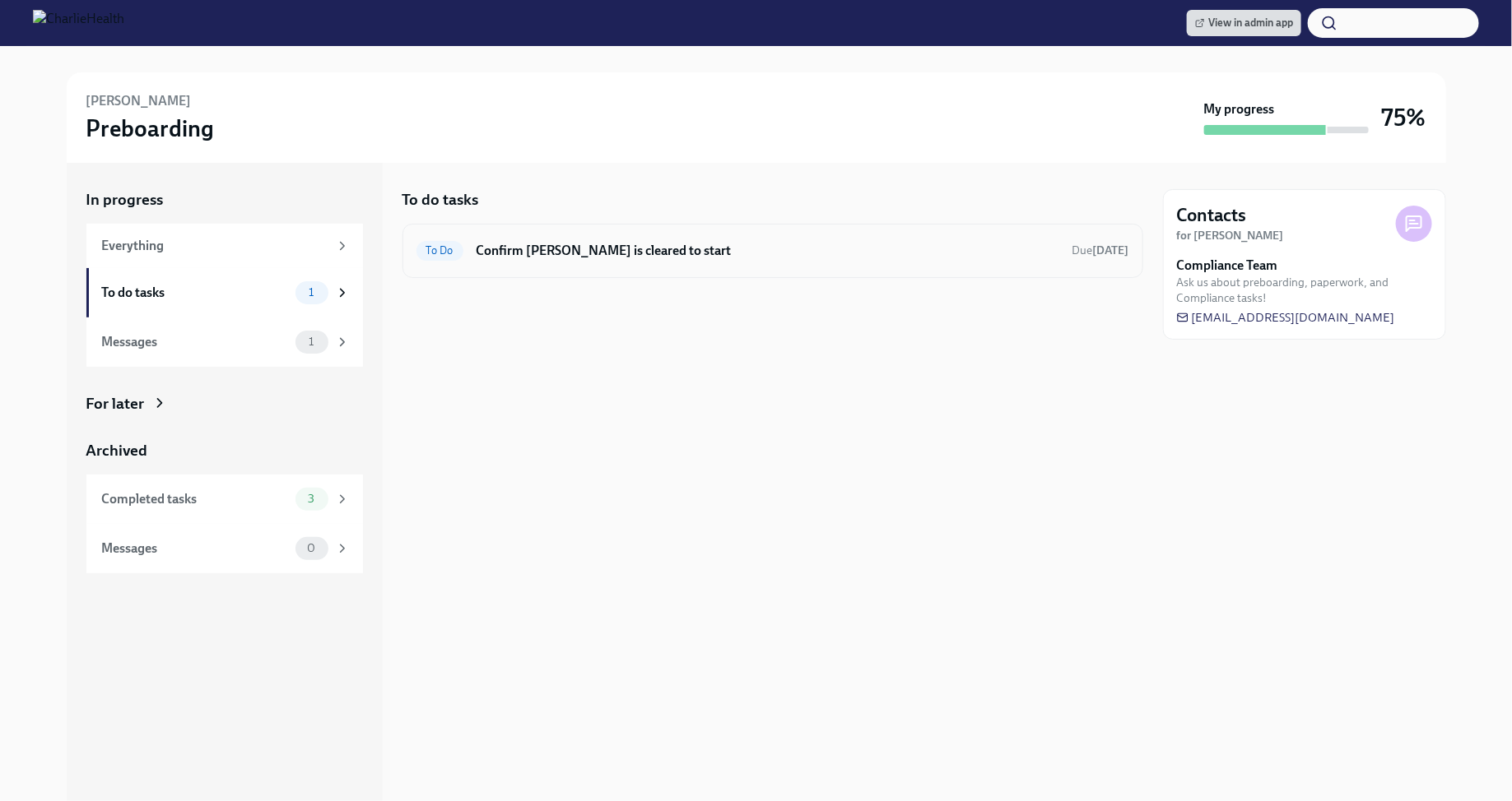
click at [601, 251] on h6 "Confirm [PERSON_NAME] is cleared to start" at bounding box center [768, 251] width 583 height 18
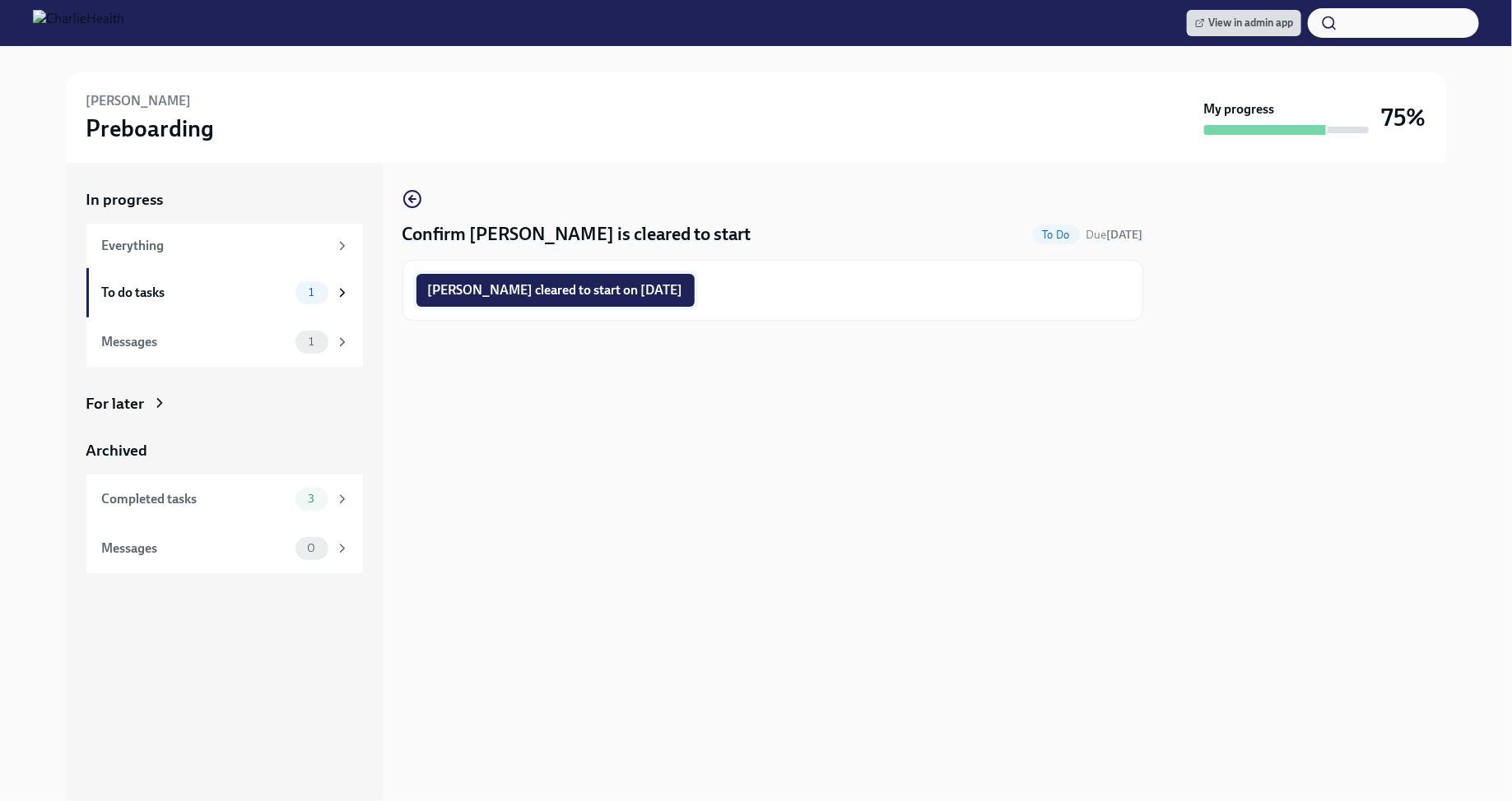
click at [659, 293] on span "Michelle Arispe cleared to start on 08/18/2025" at bounding box center [555, 290] width 255 height 16
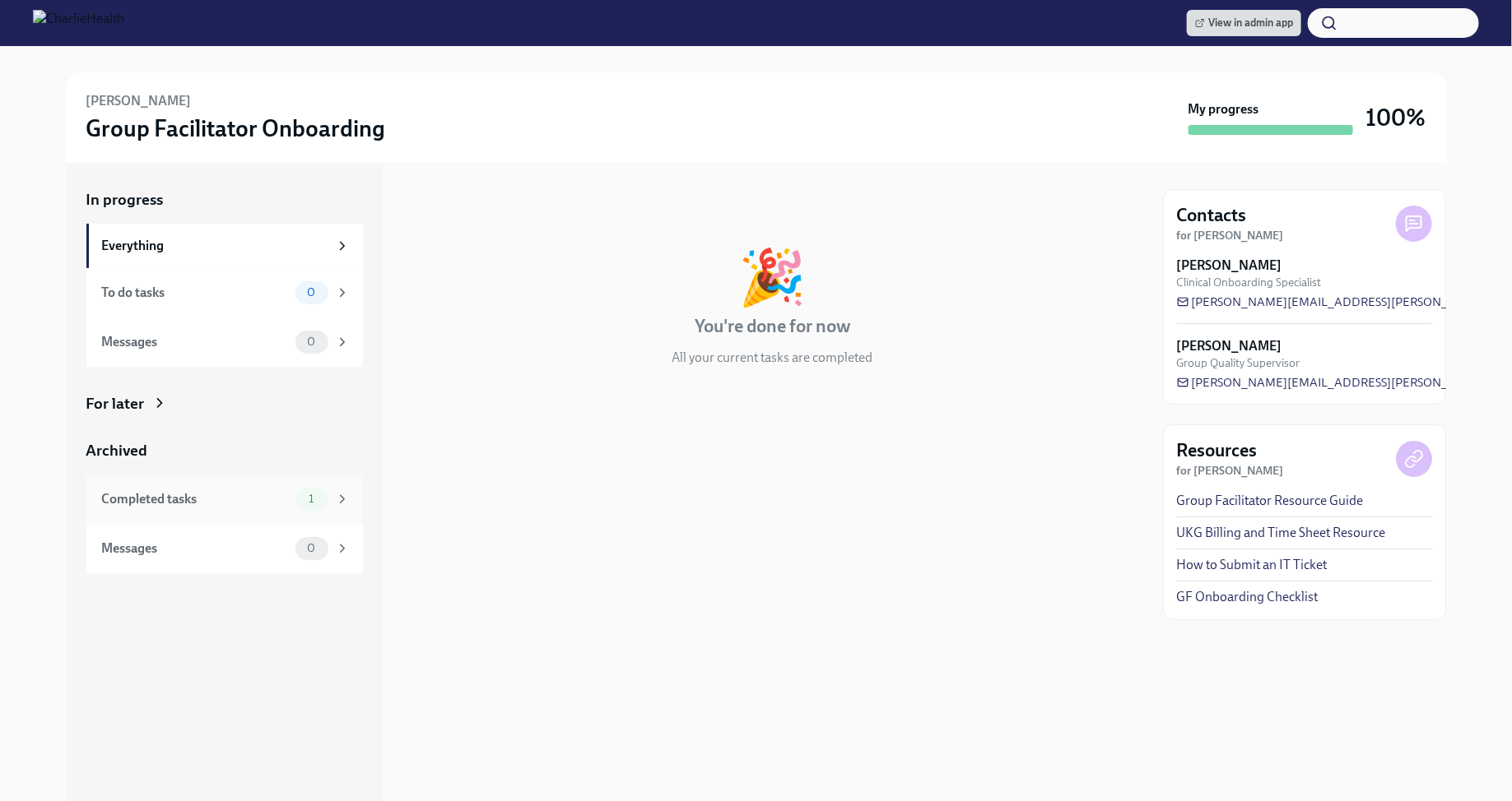
click at [335, 501] on icon at bounding box center [341, 499] width 15 height 15
click at [319, 500] on span "1" at bounding box center [311, 499] width 25 height 12
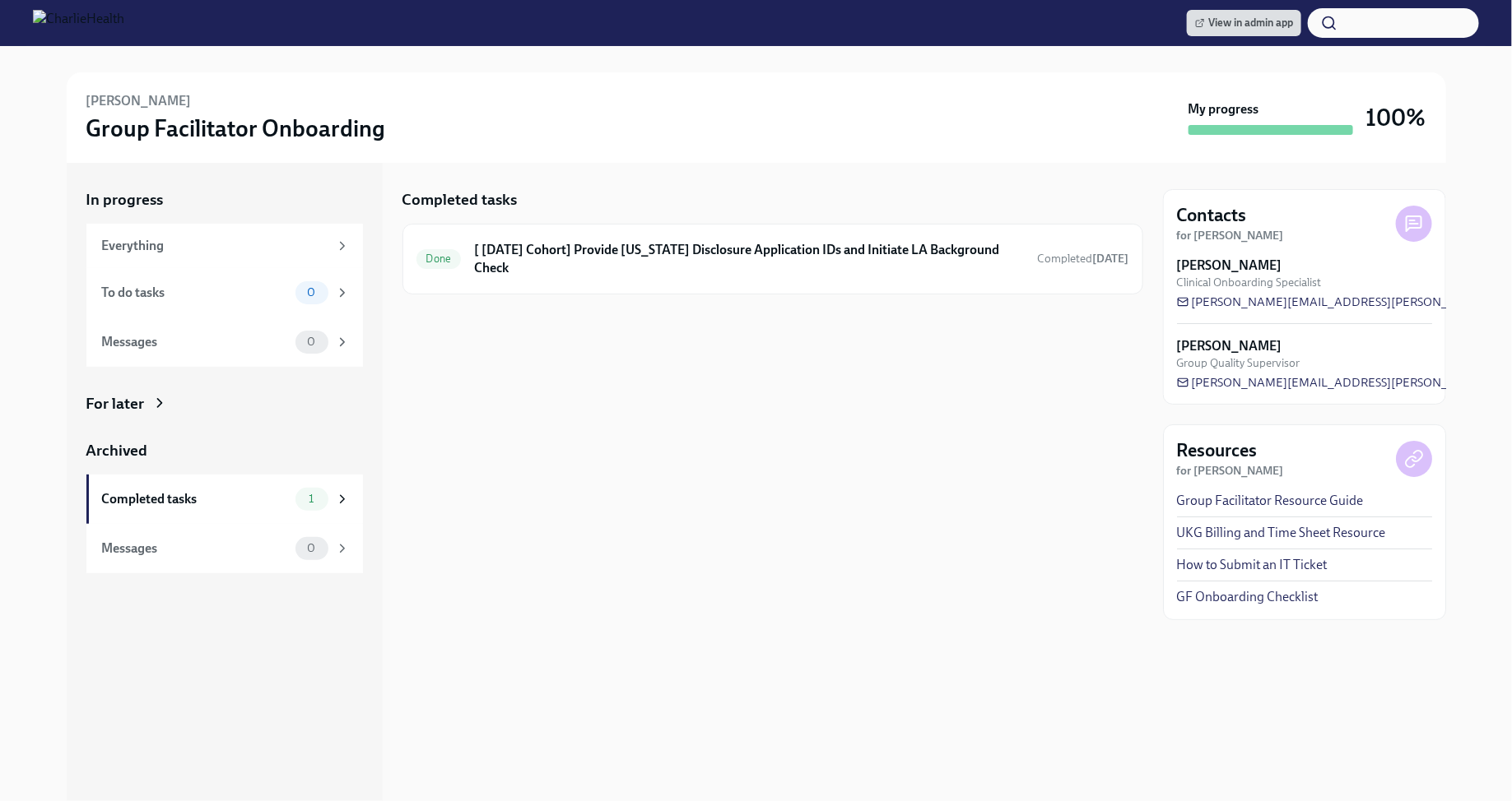
click at [151, 399] on icon at bounding box center [159, 403] width 16 height 16
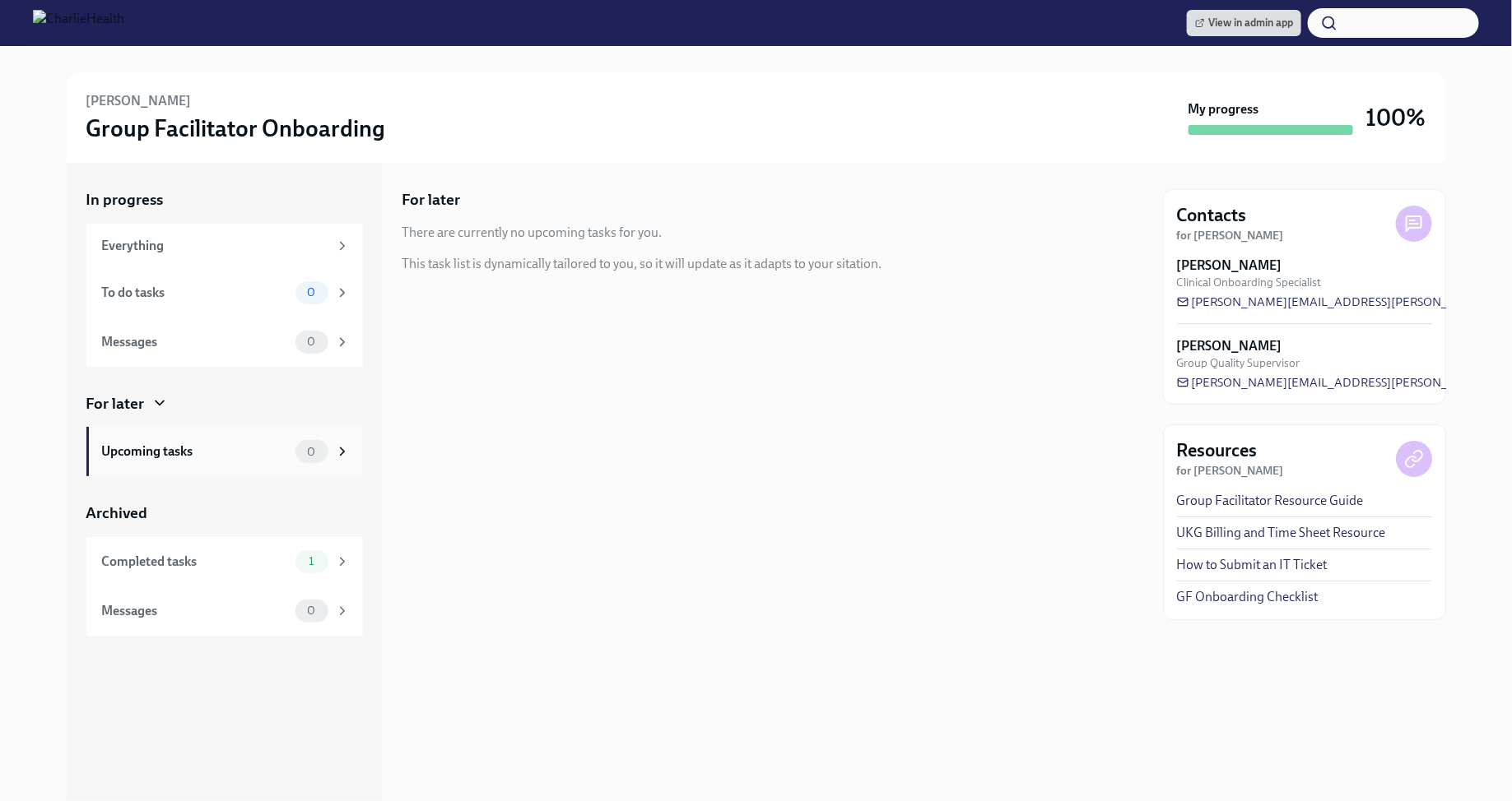
click at [245, 459] on div "Upcoming tasks" at bounding box center [195, 451] width 187 height 18
click at [316, 232] on div "Everything" at bounding box center [225, 245] width 277 height 44
click at [309, 619] on div "0" at bounding box center [312, 611] width 33 height 23
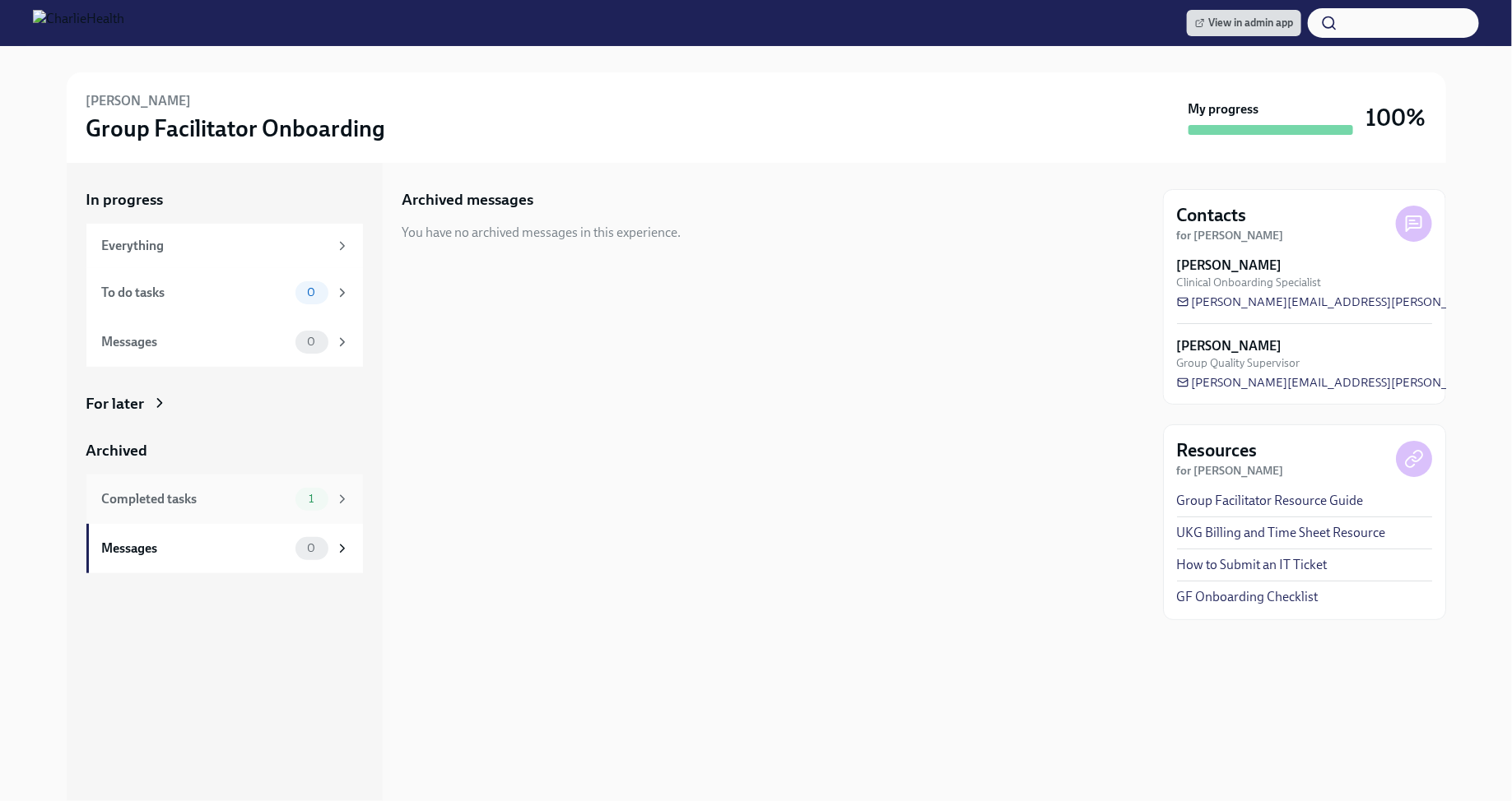
click at [322, 505] on span "1" at bounding box center [311, 499] width 25 height 12
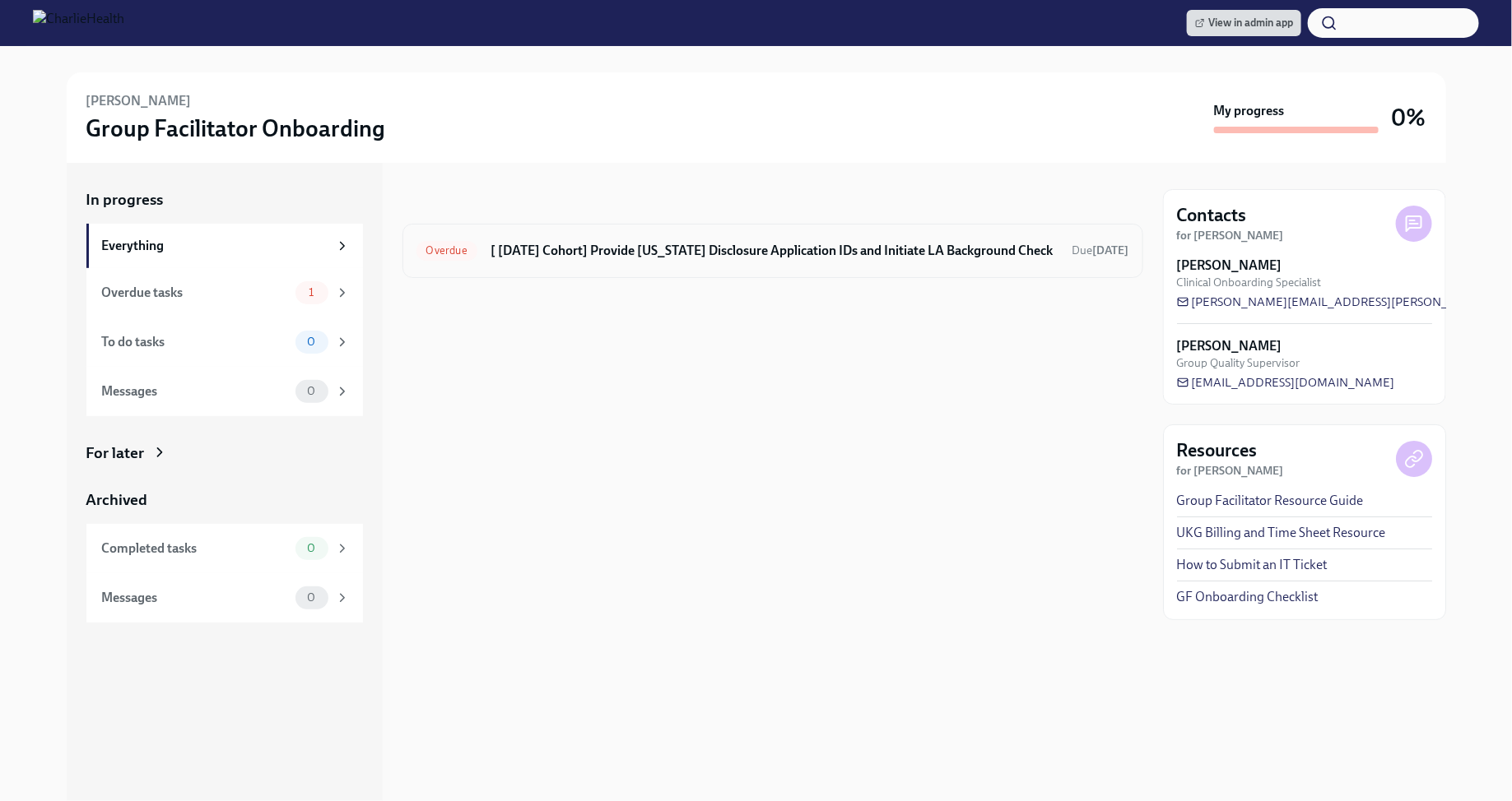
click at [801, 253] on h6 "[ Jul 7th Cohort] Provide Utah Disclosure Application IDs and Initiate LA Backg…" at bounding box center [775, 251] width 569 height 18
